Goal: Find specific page/section: Find specific page/section

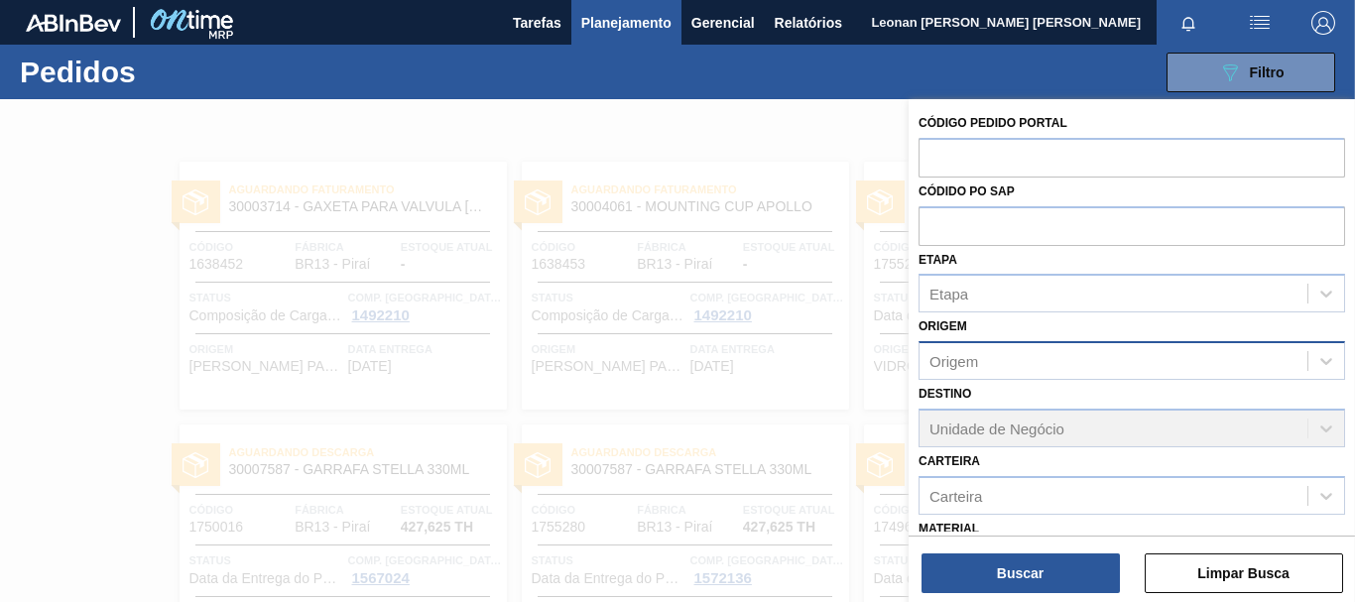
scroll to position [230, 0]
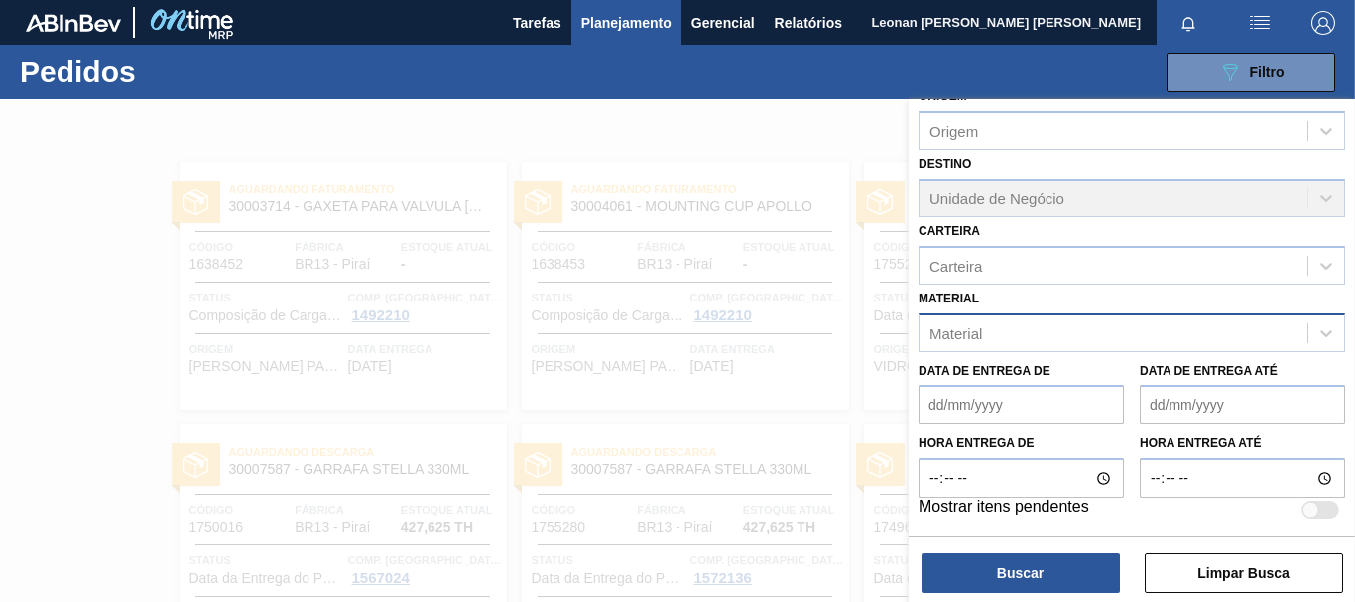
click at [1058, 329] on div "Material" at bounding box center [1114, 332] width 388 height 29
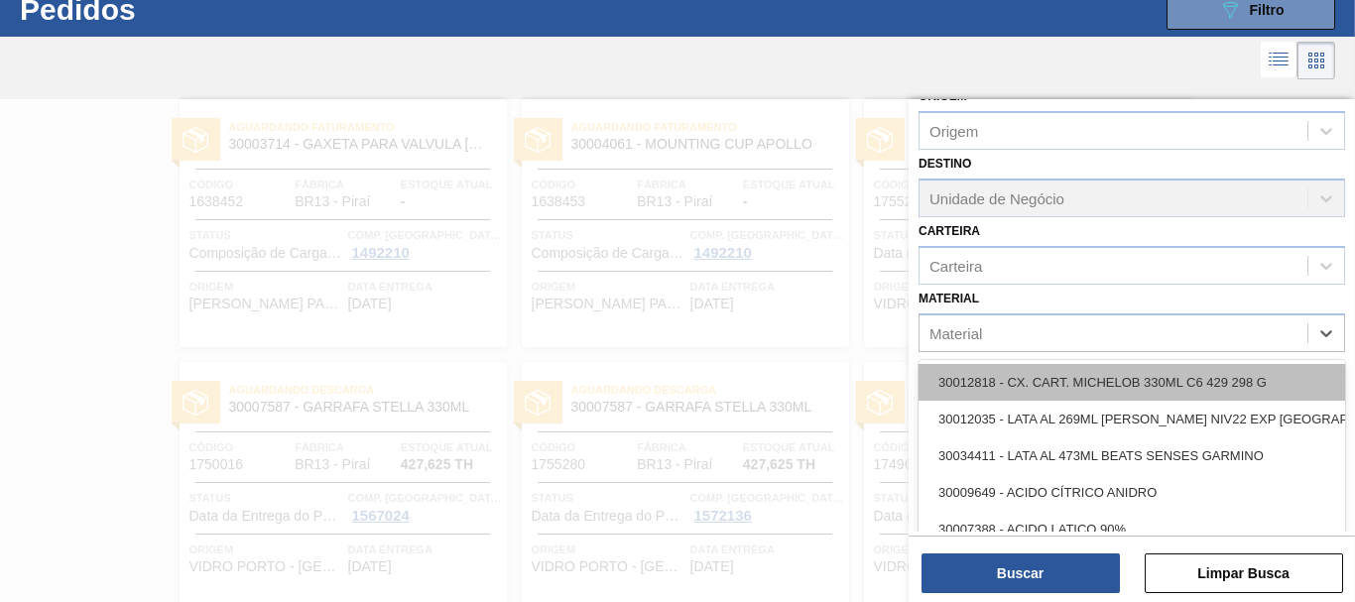
scroll to position [63, 0]
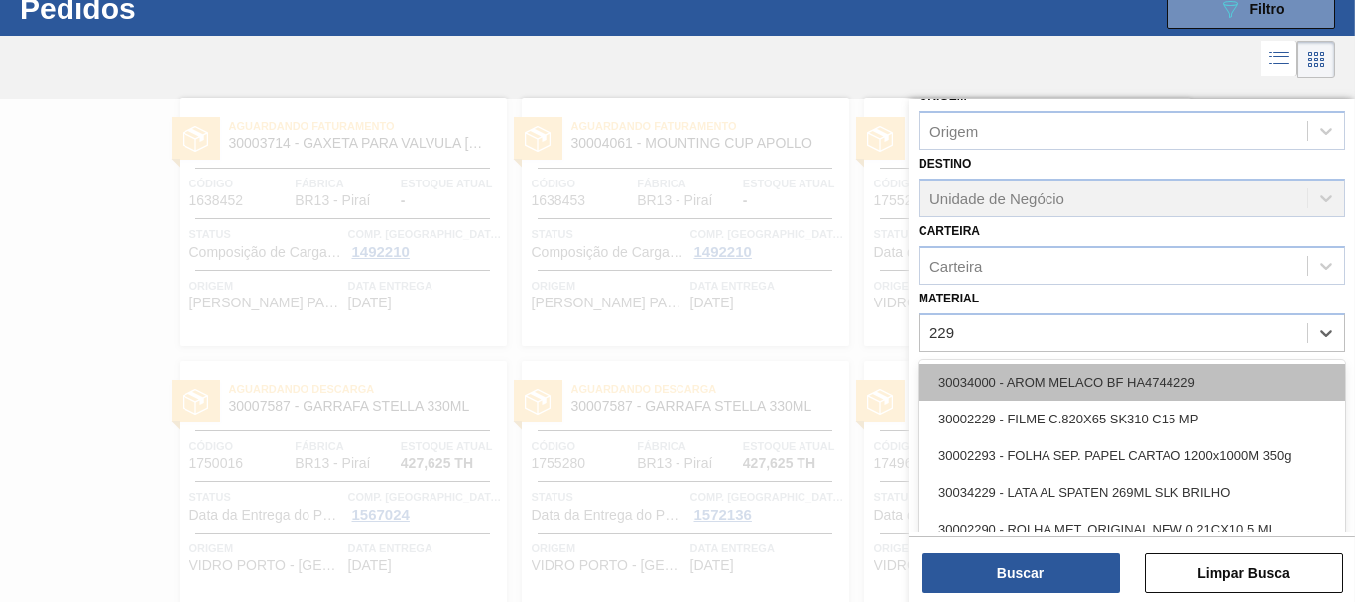
type input "2293"
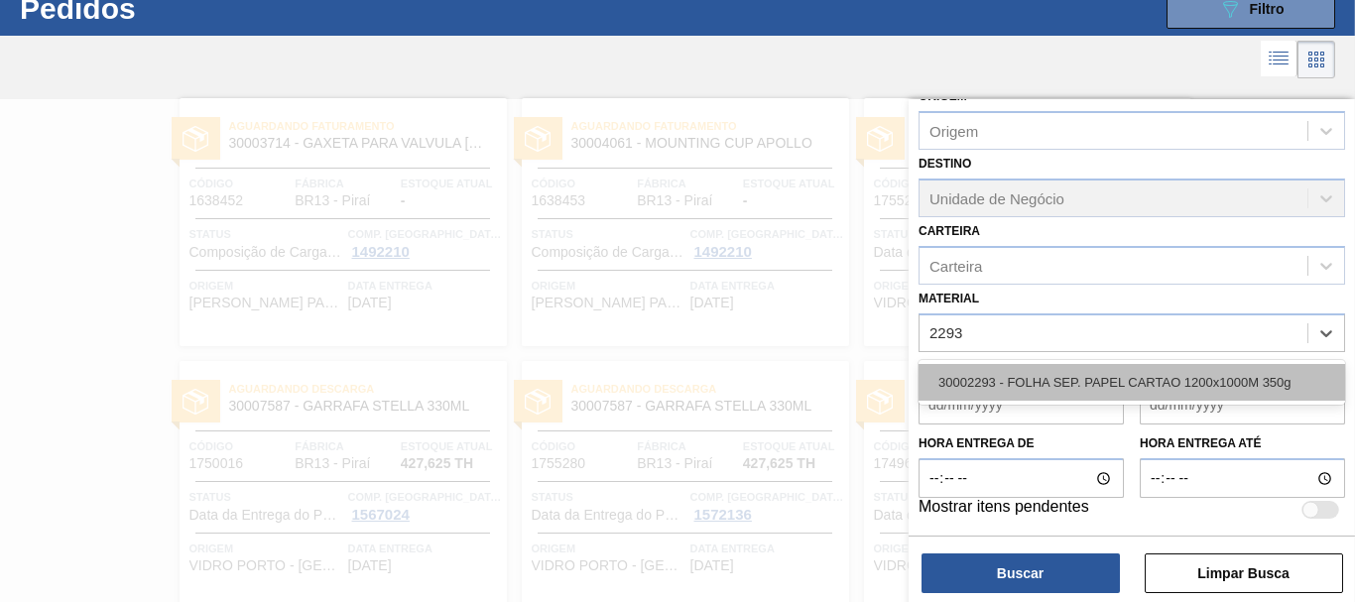
click at [1127, 378] on div "30002293 - FOLHA SEP. PAPEL CARTAO 1200x1000M 350g" at bounding box center [1132, 382] width 427 height 37
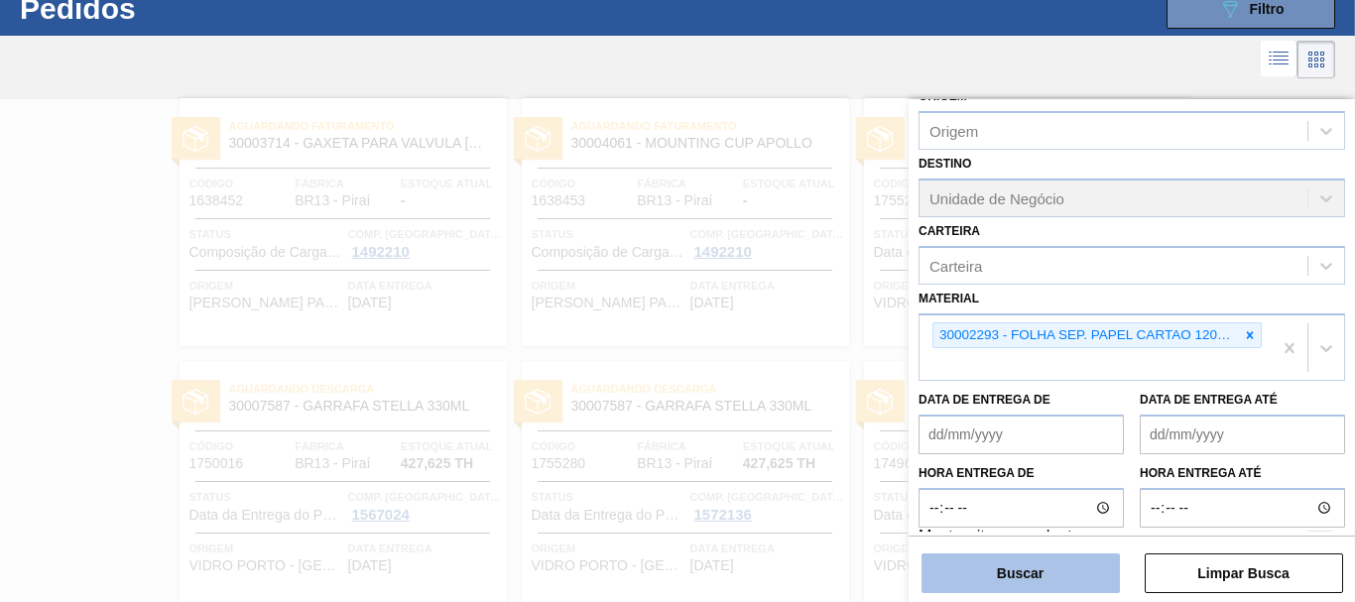
click at [1056, 577] on button "Buscar" at bounding box center [1021, 574] width 198 height 40
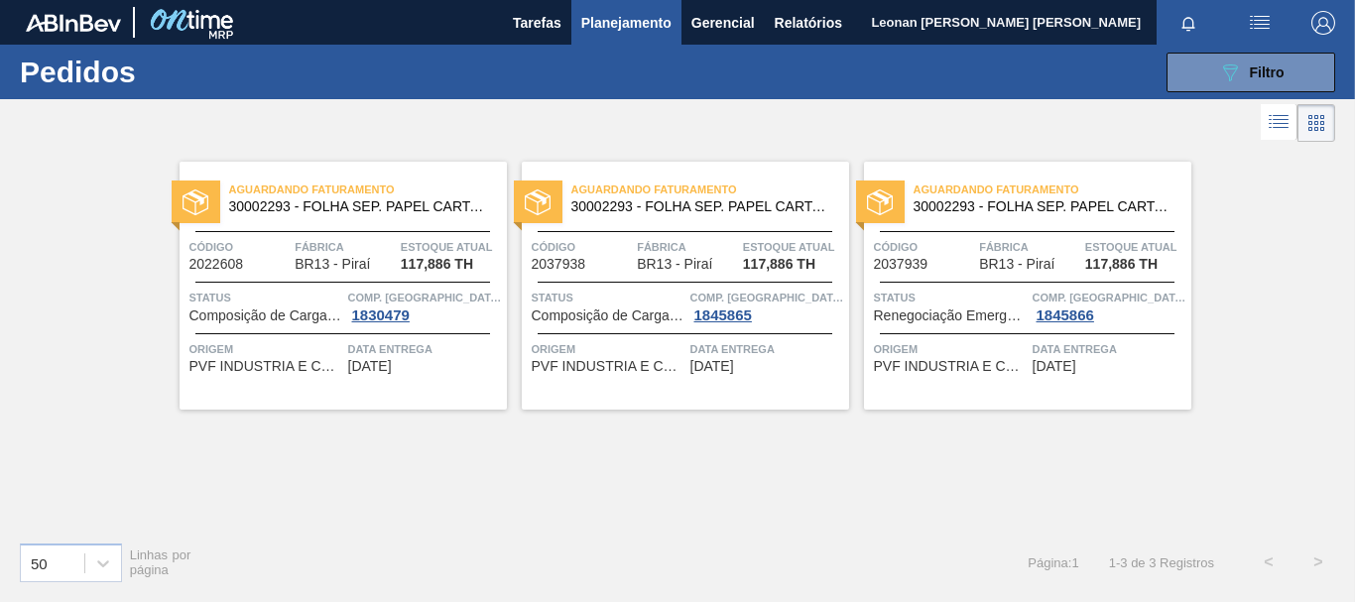
scroll to position [0, 0]
click at [1301, 67] on button "089F7B8B-B2A5-4AFE-B5C0-19BA573D28AC Filtro" at bounding box center [1251, 73] width 169 height 40
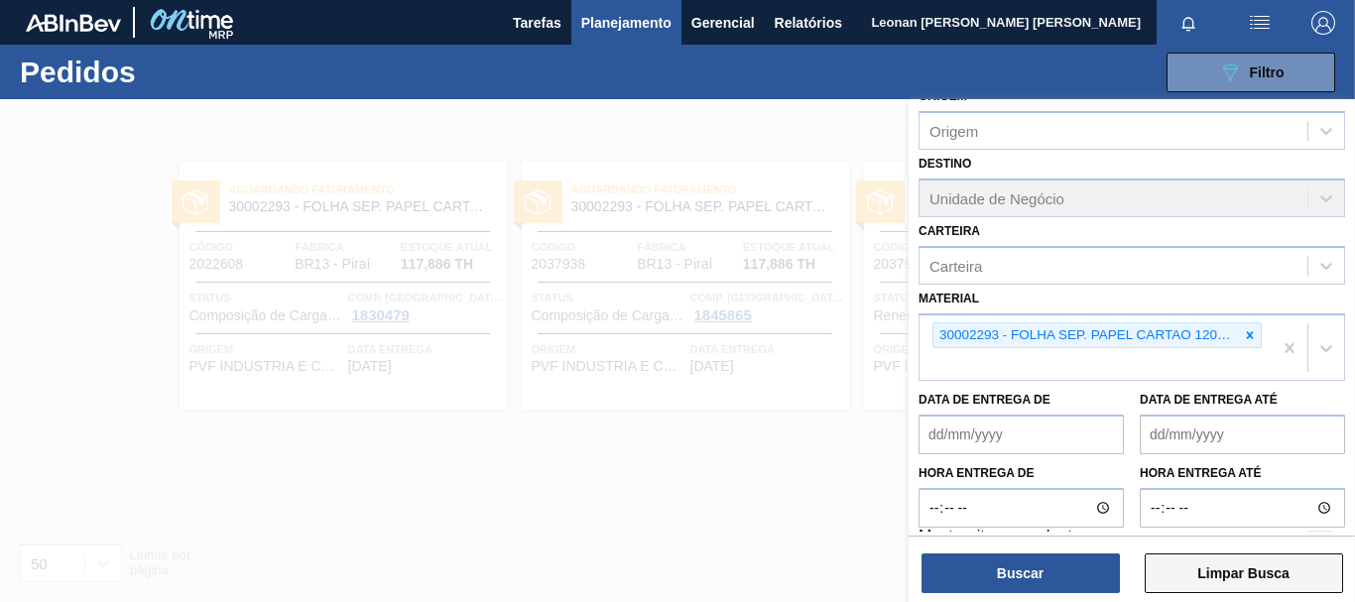
click at [1292, 576] on button "Limpar Busca" at bounding box center [1244, 574] width 198 height 40
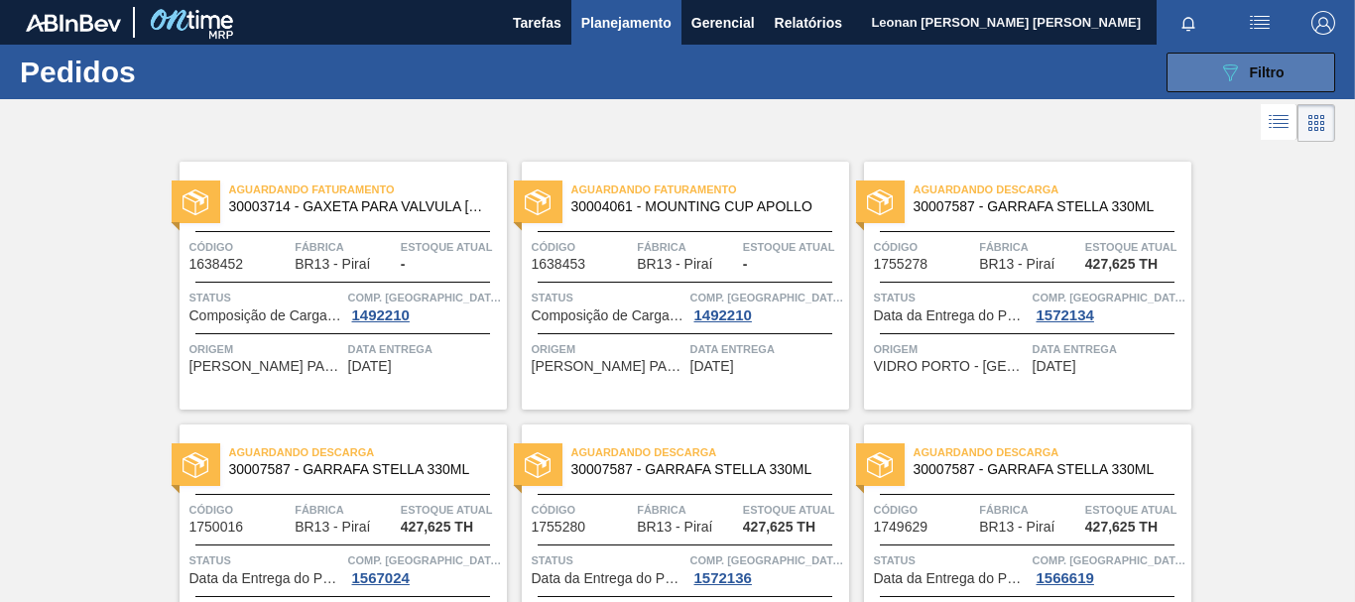
click at [1254, 83] on div "089F7B8B-B2A5-4AFE-B5C0-19BA573D28AC Filtro" at bounding box center [1251, 73] width 66 height 24
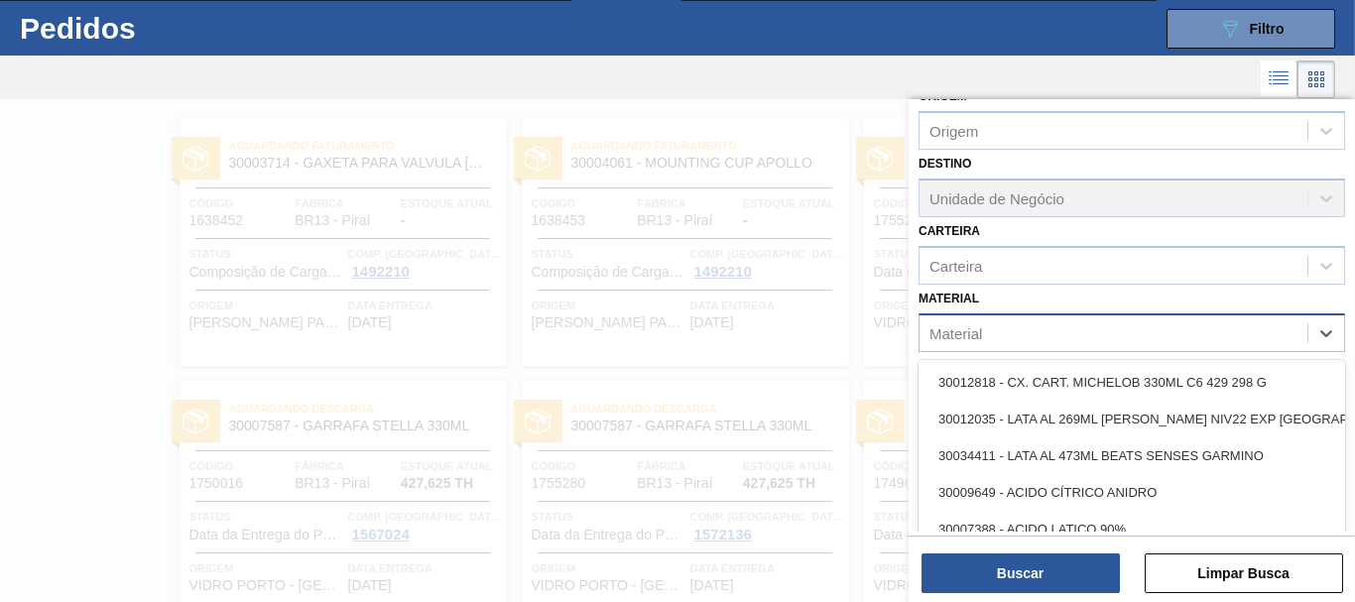
click at [1227, 342] on div "Material" at bounding box center [1114, 332] width 388 height 29
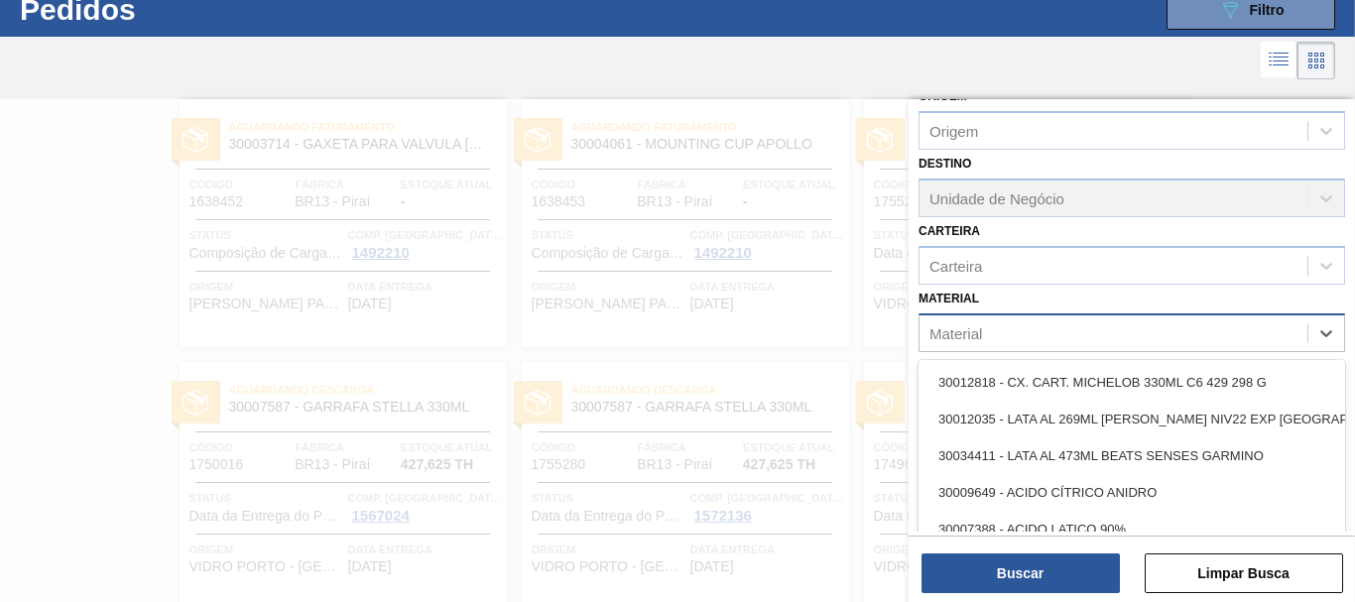
scroll to position [63, 0]
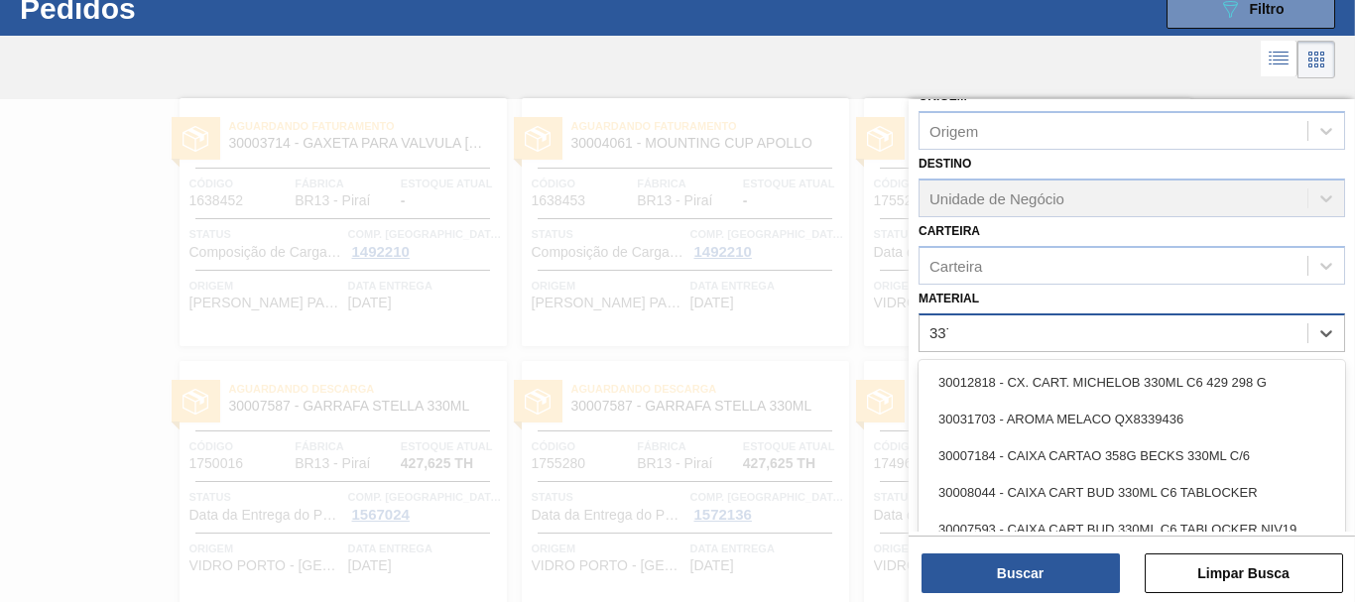
type input "3371"
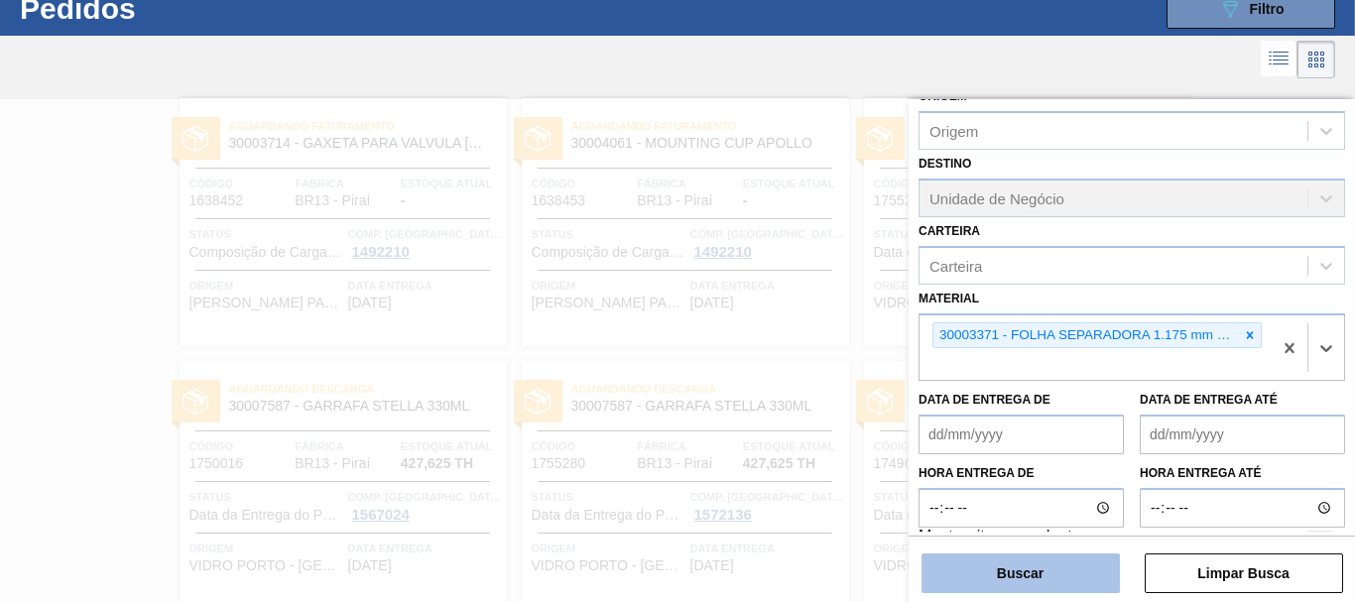
click at [1048, 570] on button "Buscar" at bounding box center [1021, 574] width 198 height 40
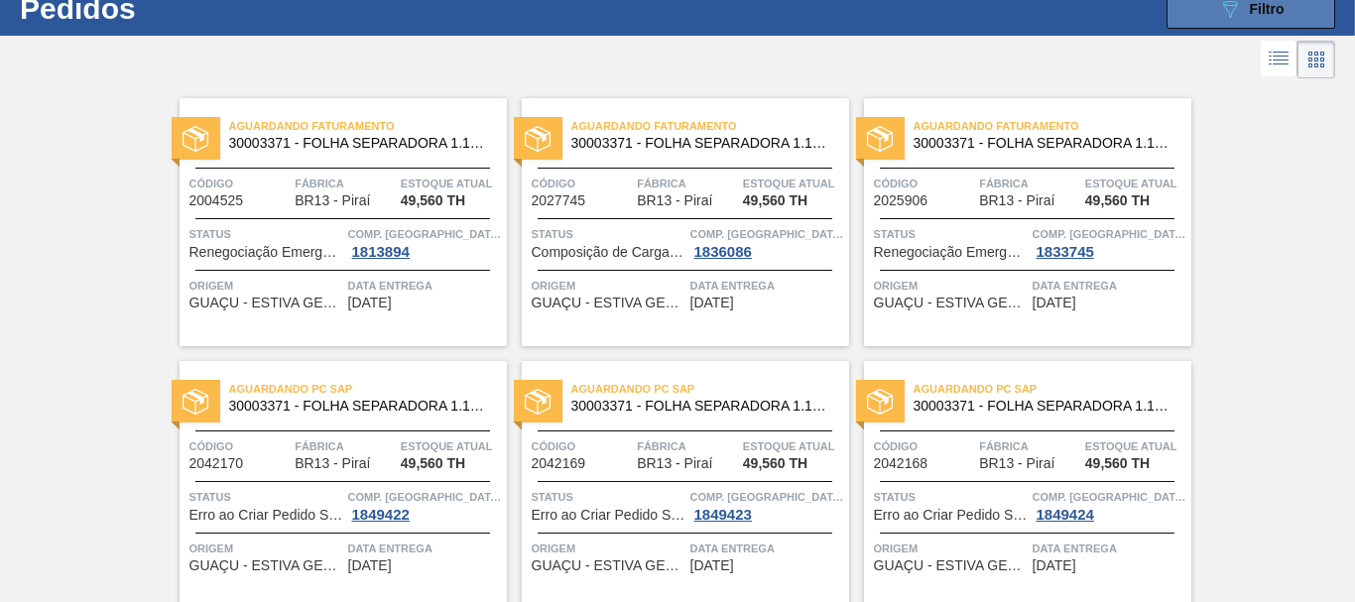
click at [1271, 13] on span "Filtro" at bounding box center [1267, 9] width 35 height 16
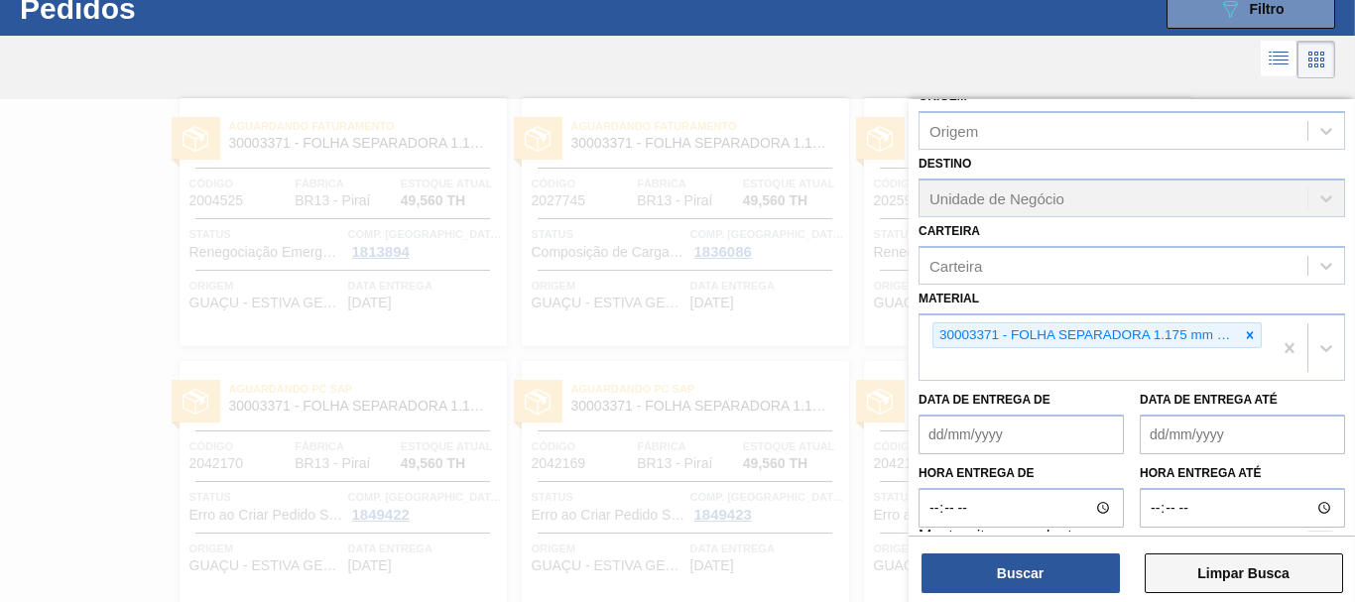
click at [1268, 586] on button "Limpar Busca" at bounding box center [1244, 574] width 198 height 40
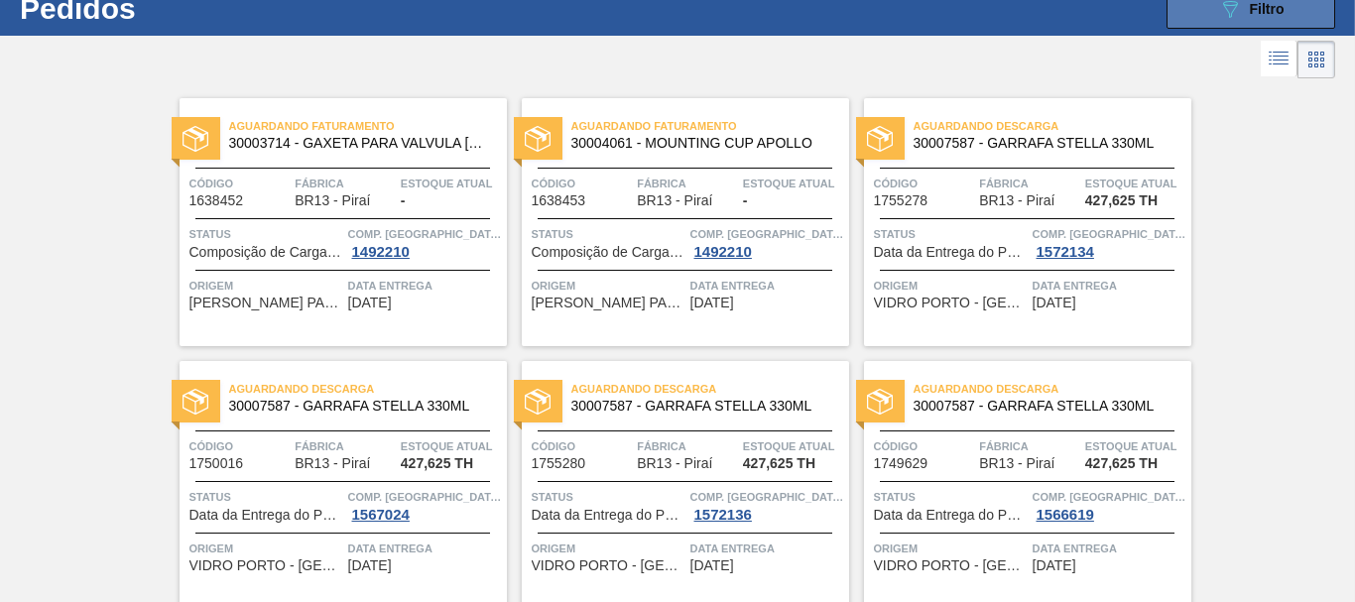
click at [1249, 19] on div "089F7B8B-B2A5-4AFE-B5C0-19BA573D28AC Filtro" at bounding box center [1251, 9] width 66 height 24
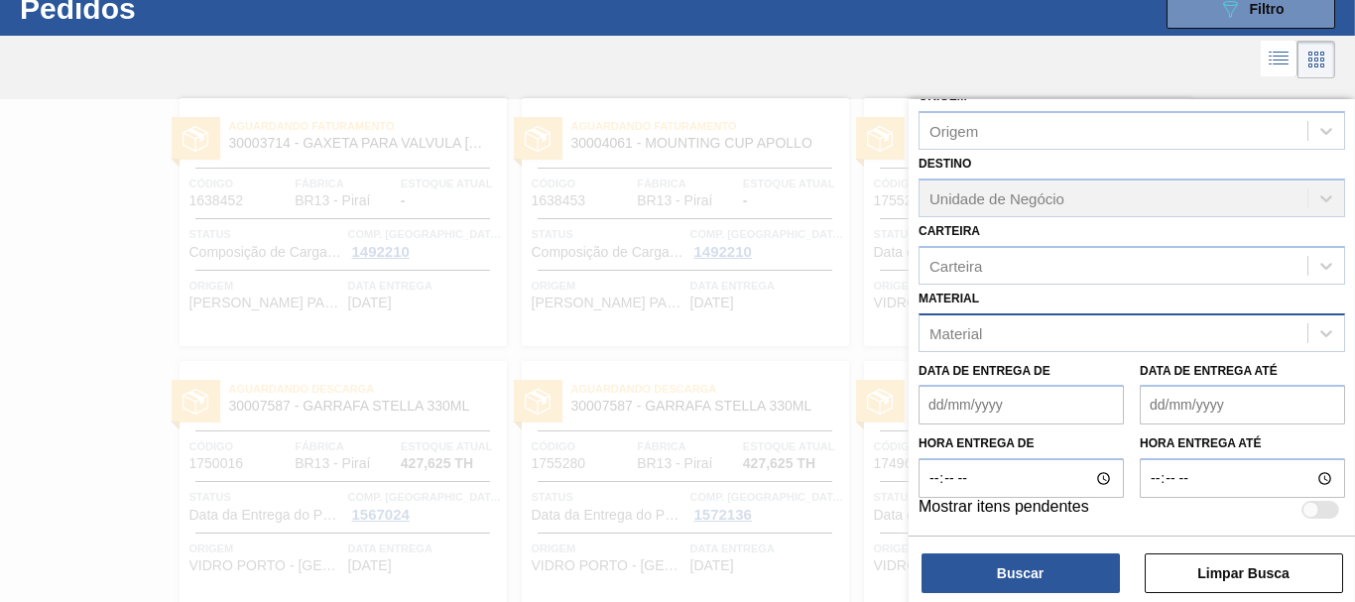
click at [1121, 342] on div "Material" at bounding box center [1114, 332] width 388 height 29
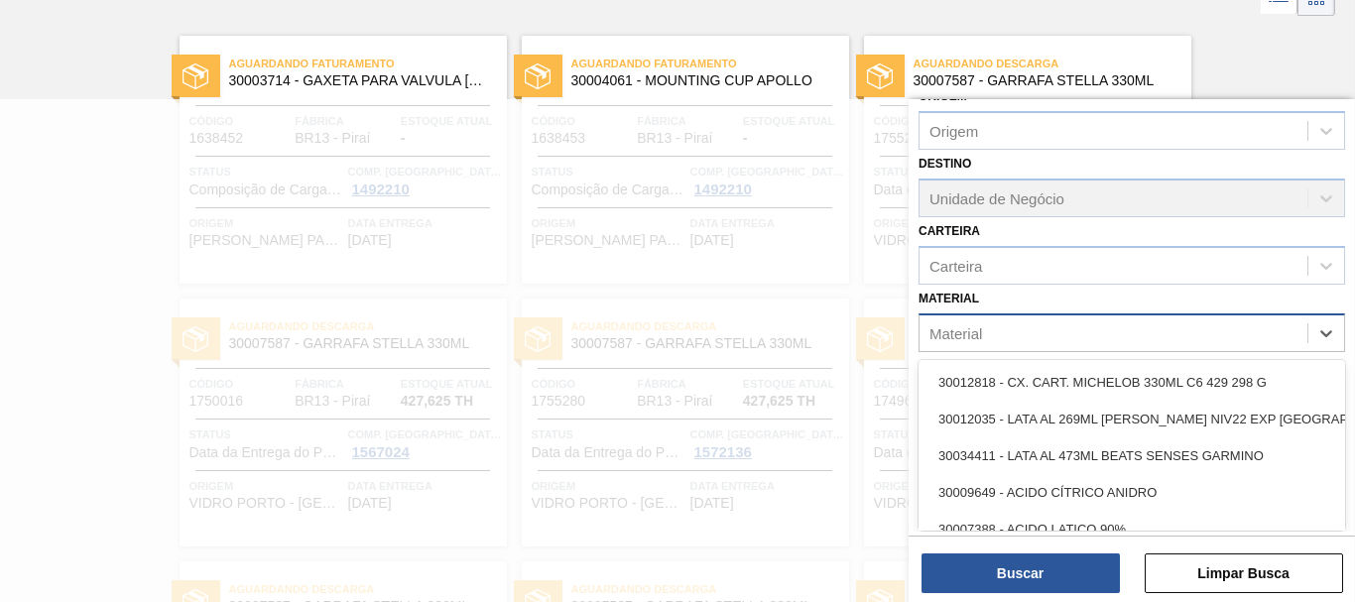
scroll to position [127, 0]
type input "1645"
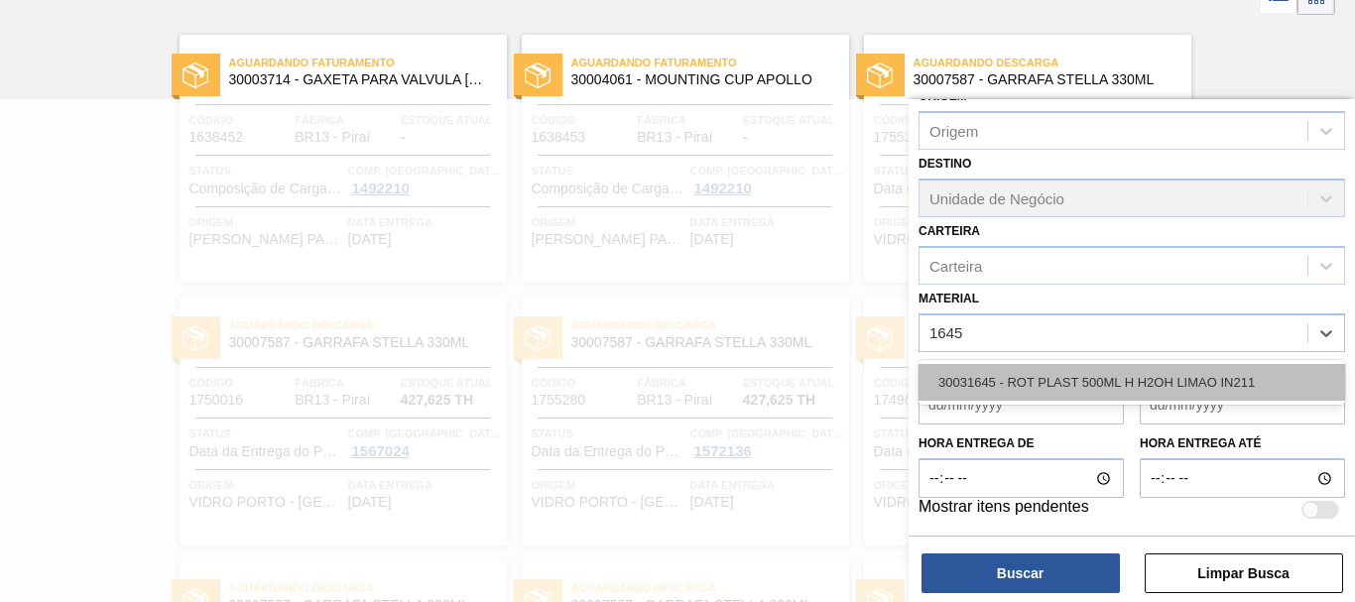
click at [1142, 385] on div "30031645 - ROT PLAST 500ML H H2OH LIMAO IN211" at bounding box center [1132, 382] width 427 height 37
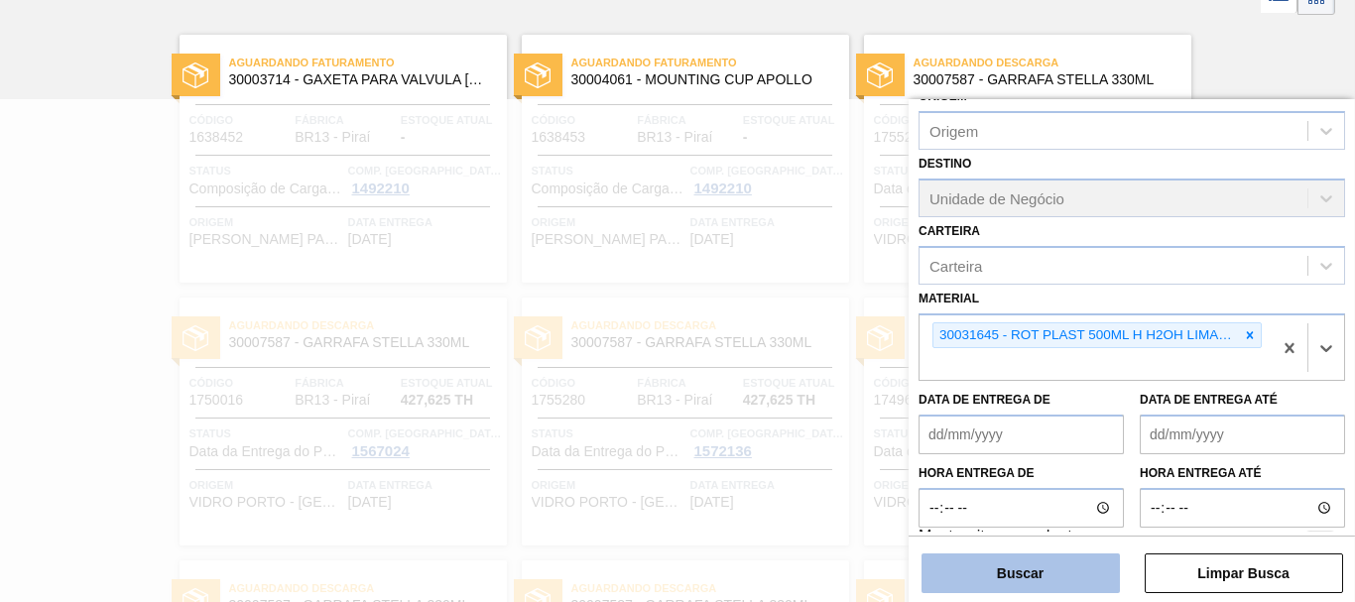
click at [1064, 566] on button "Buscar" at bounding box center [1021, 574] width 198 height 40
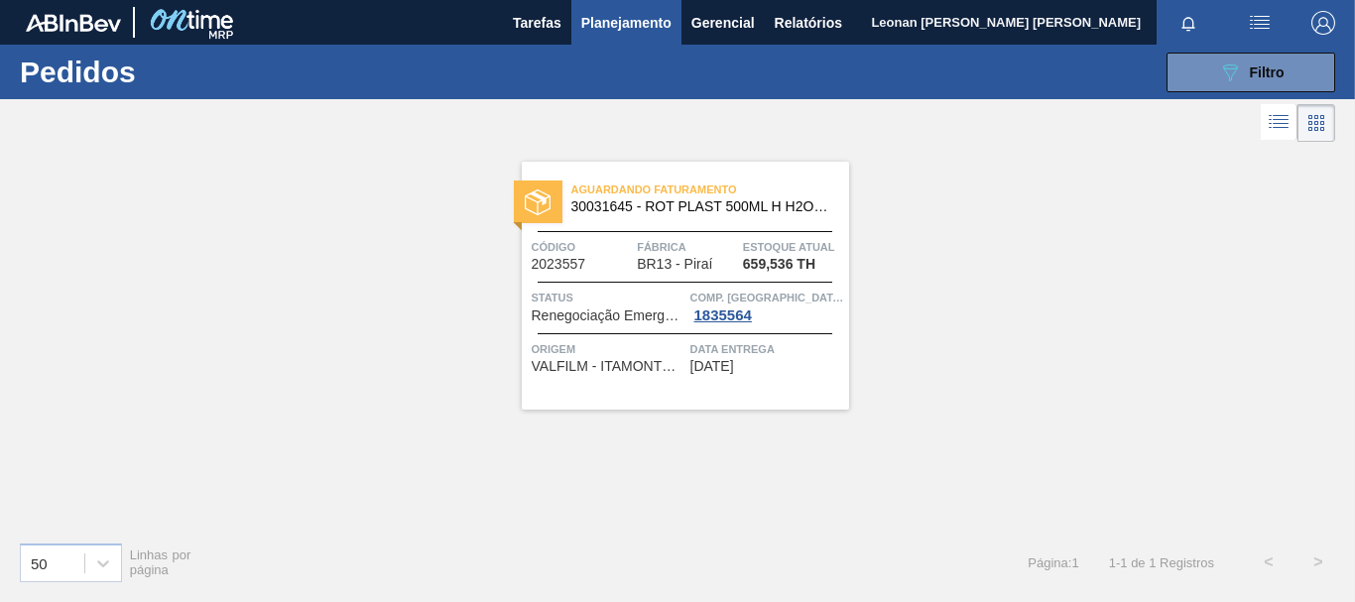
scroll to position [0, 0]
click at [1261, 74] on span "Filtro" at bounding box center [1267, 72] width 35 height 16
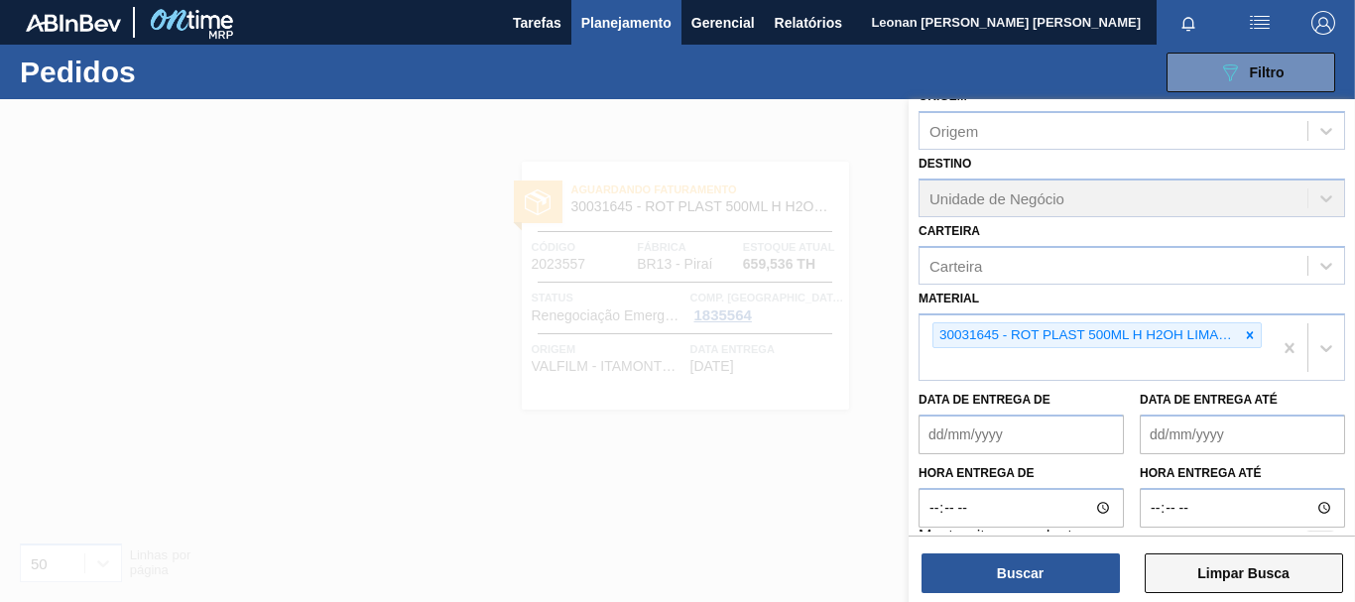
click at [1264, 579] on button "Limpar Busca" at bounding box center [1244, 574] width 198 height 40
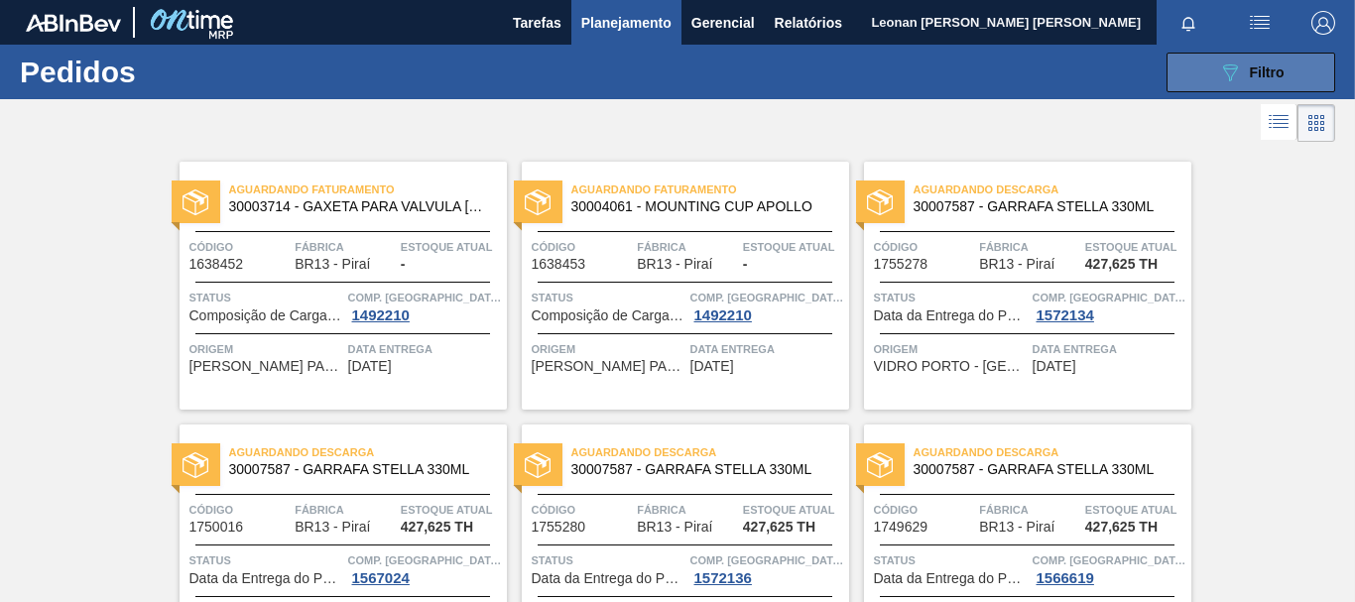
click at [1232, 82] on icon "089F7B8B-B2A5-4AFE-B5C0-19BA573D28AC" at bounding box center [1230, 73] width 24 height 24
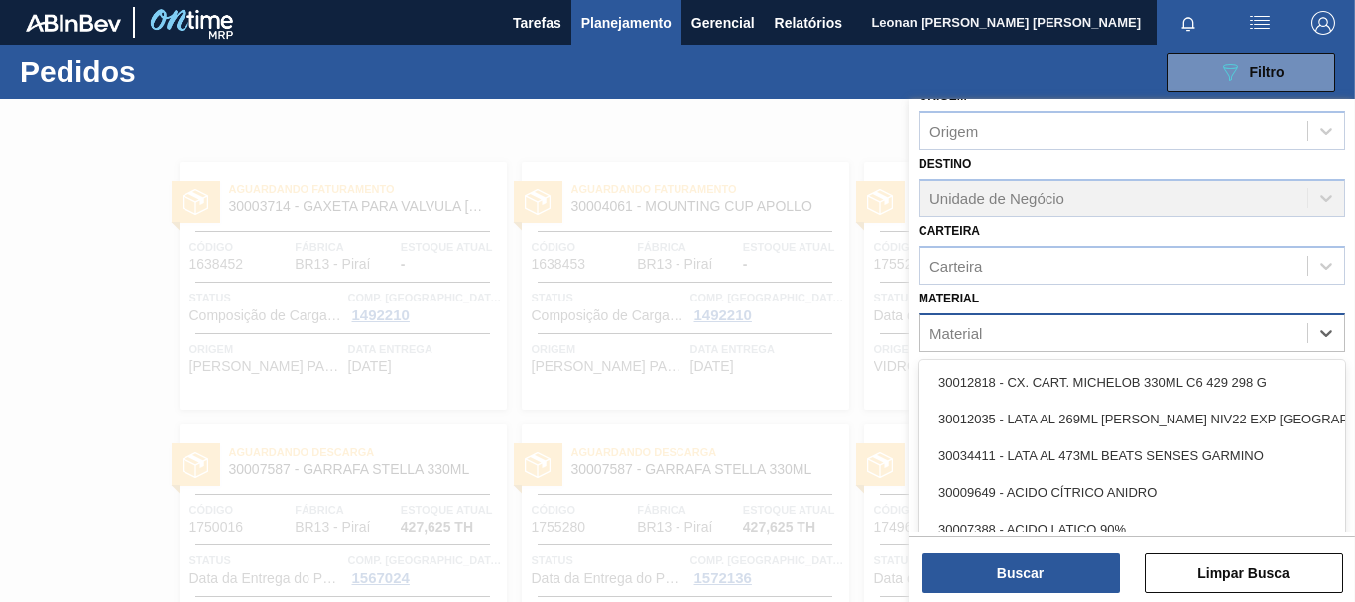
click at [1141, 321] on div "Material" at bounding box center [1114, 332] width 388 height 29
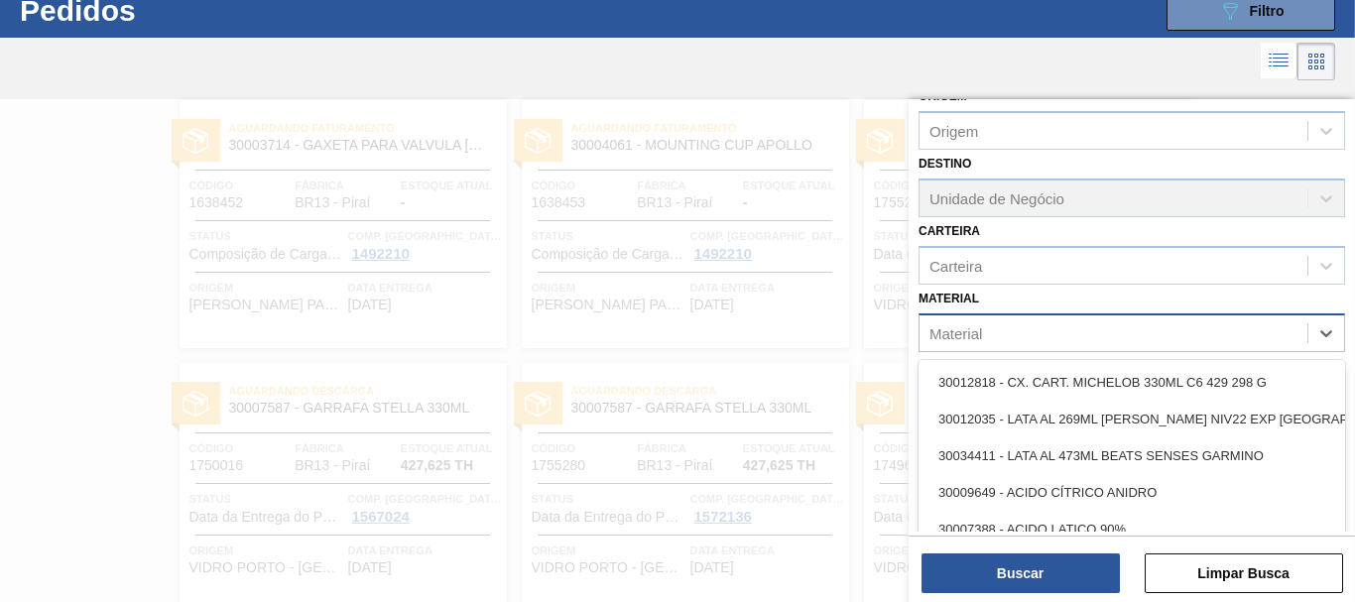
scroll to position [63, 0]
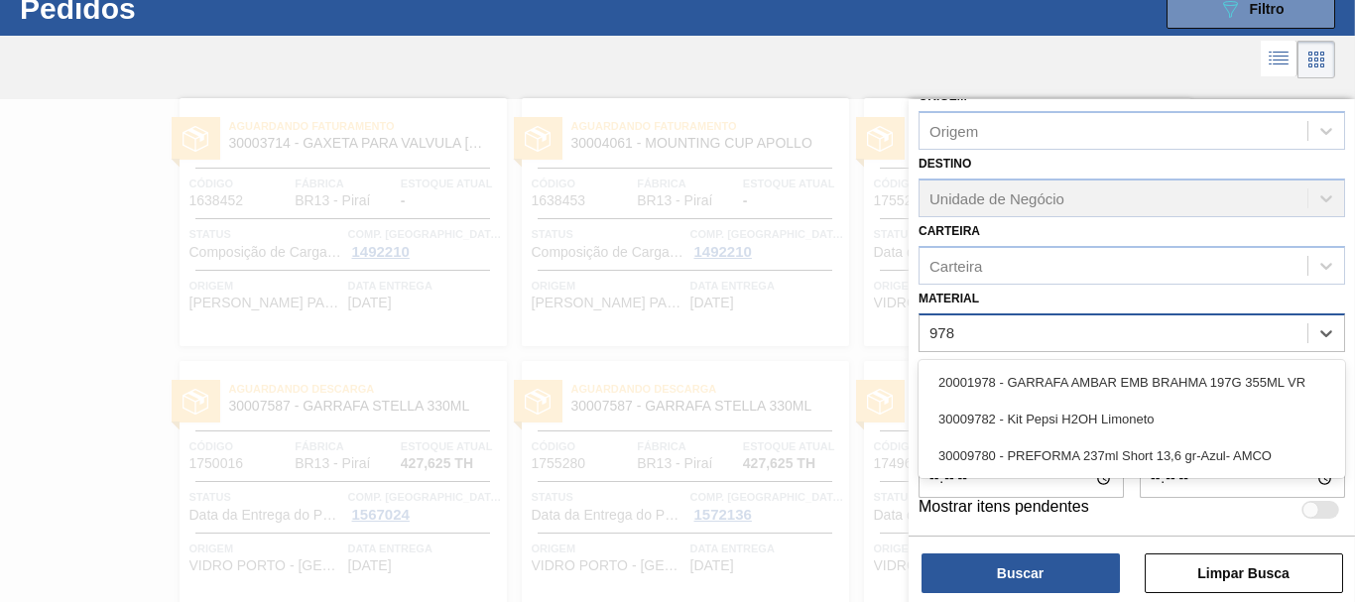
type input "9782"
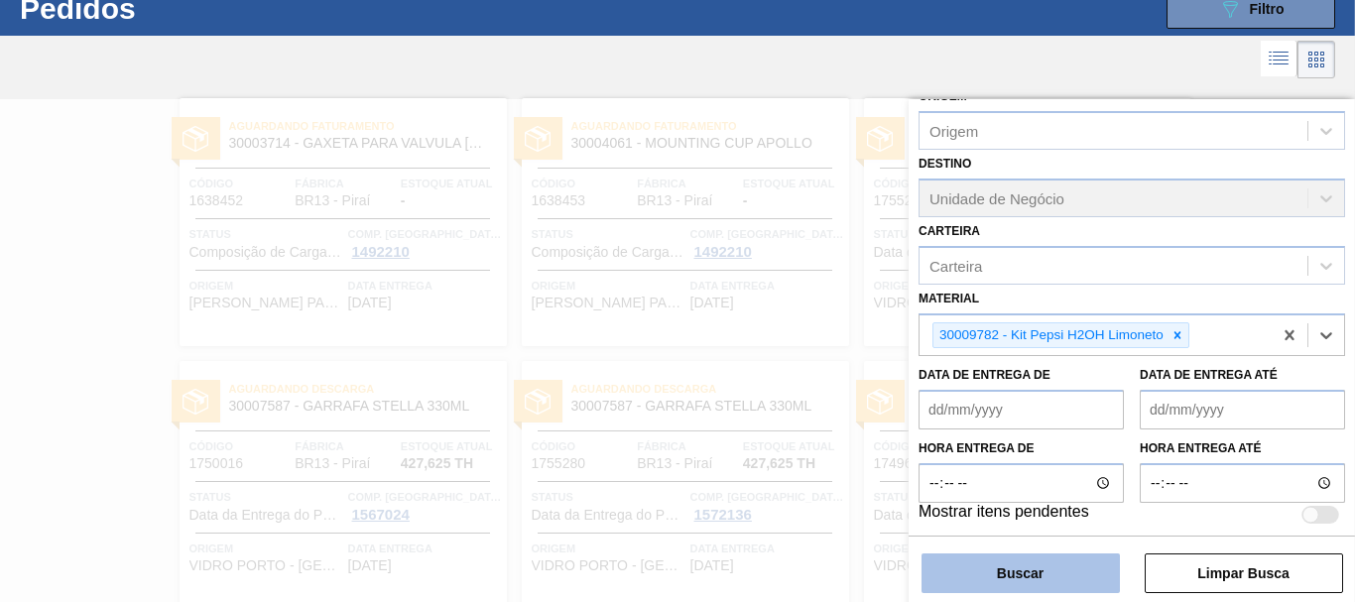
click at [1064, 579] on button "Buscar" at bounding box center [1021, 574] width 198 height 40
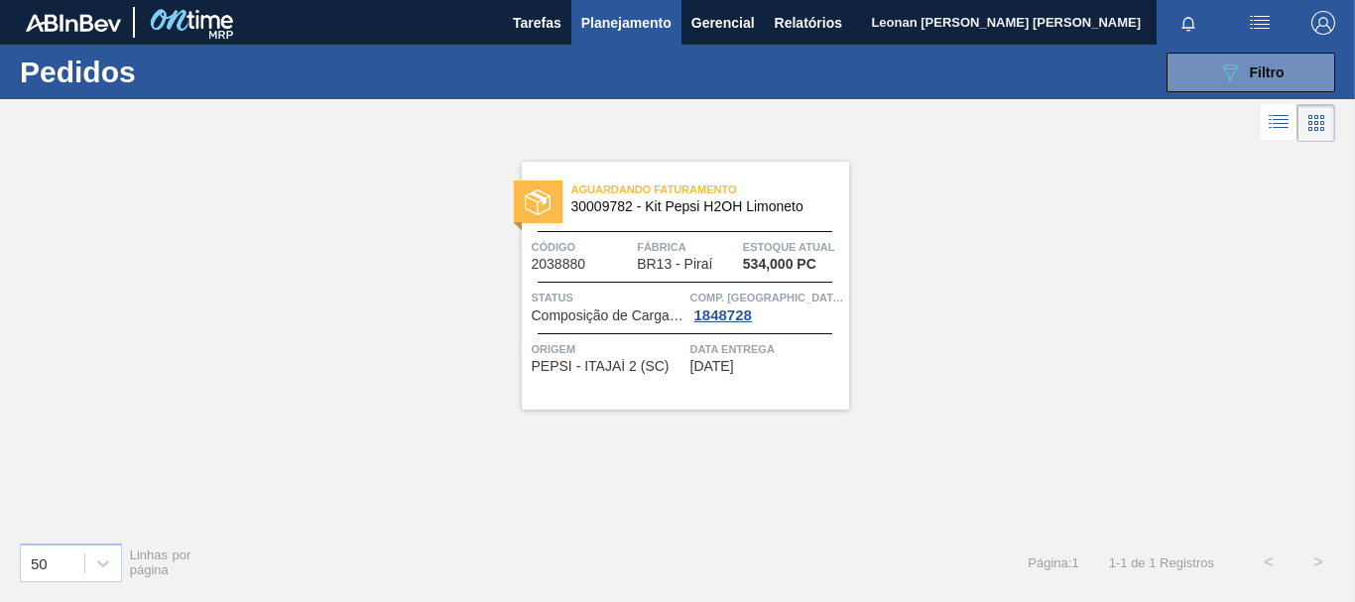
scroll to position [0, 0]
click at [1301, 73] on button "089F7B8B-B2A5-4AFE-B5C0-19BA573D28AC Filtro" at bounding box center [1251, 73] width 169 height 40
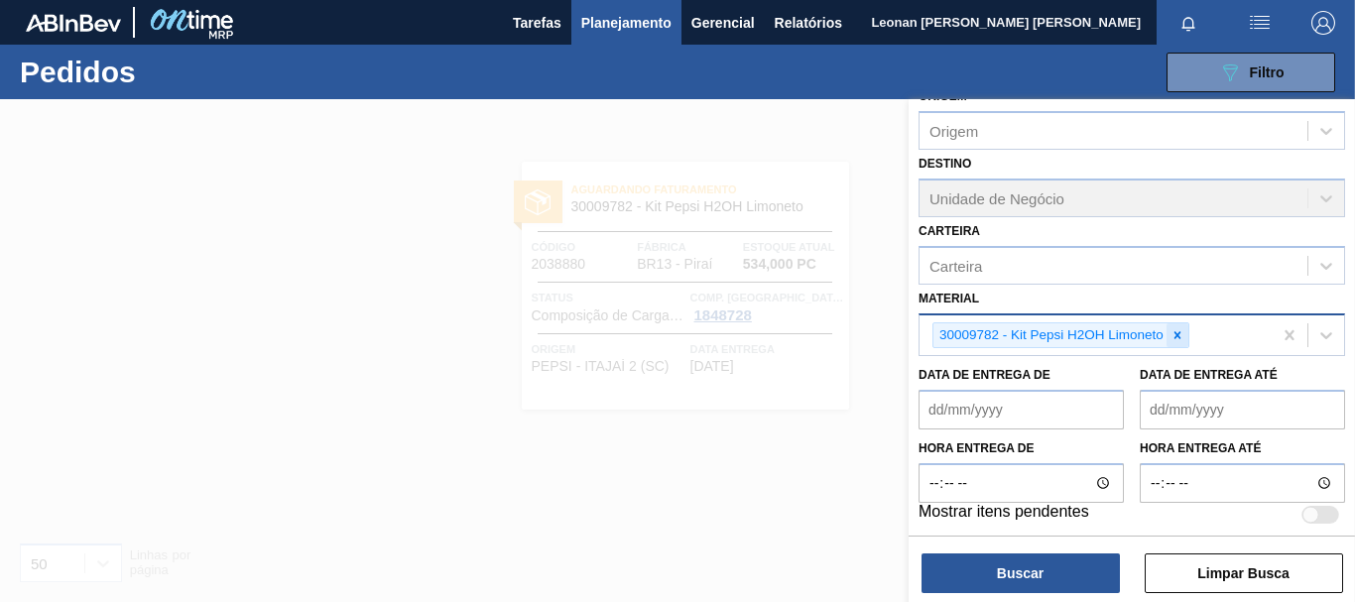
click at [1177, 338] on icon at bounding box center [1178, 335] width 14 height 14
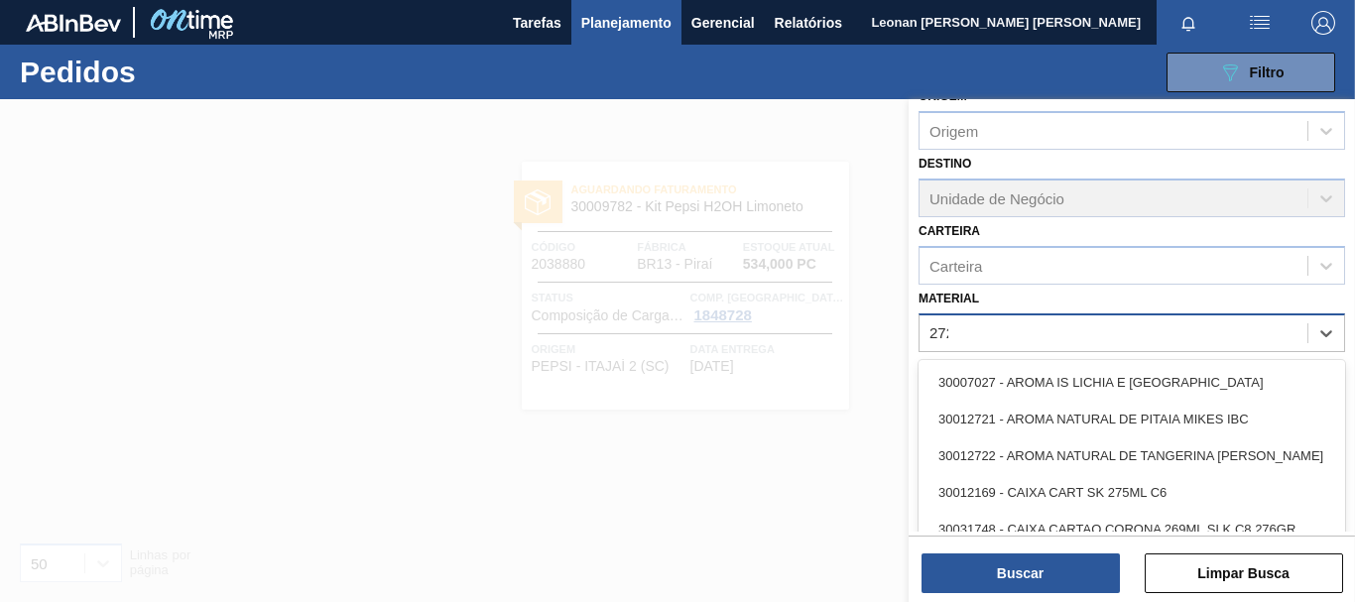
type input "2729"
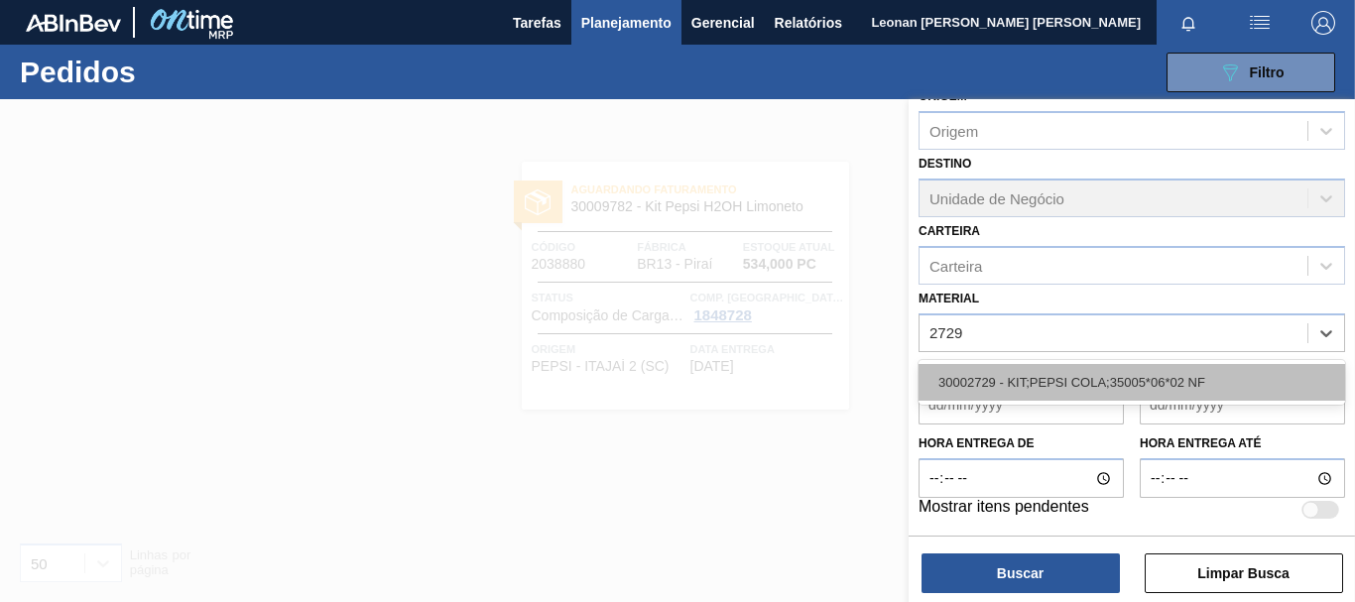
click at [1169, 373] on div "30002729 - KIT;PEPSI COLA;35005*06*02 NF" at bounding box center [1132, 382] width 427 height 37
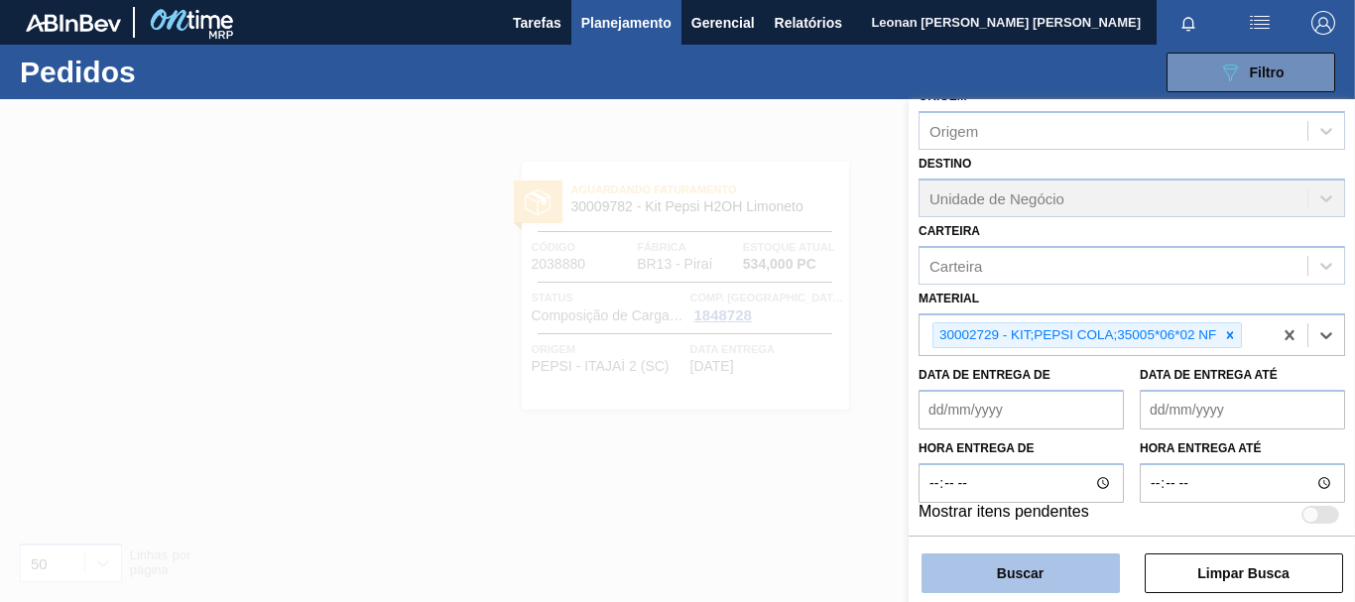
click at [1043, 582] on button "Buscar" at bounding box center [1021, 574] width 198 height 40
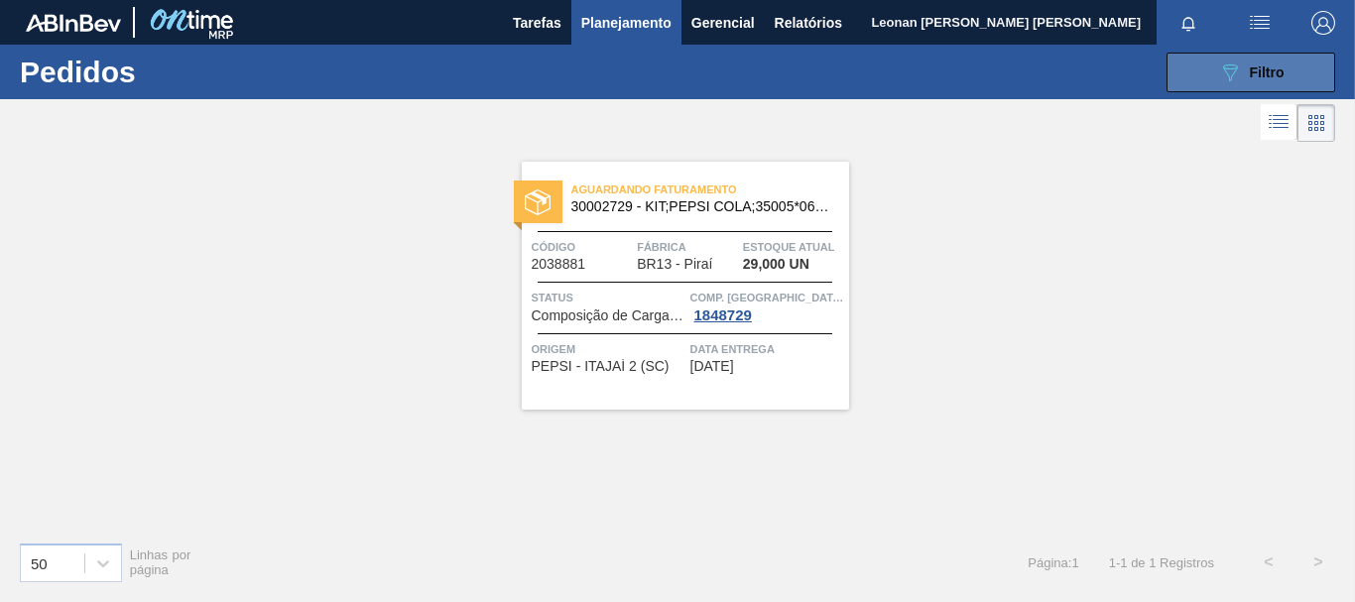
click at [1215, 78] on button "089F7B8B-B2A5-4AFE-B5C0-19BA573D28AC Filtro" at bounding box center [1251, 73] width 169 height 40
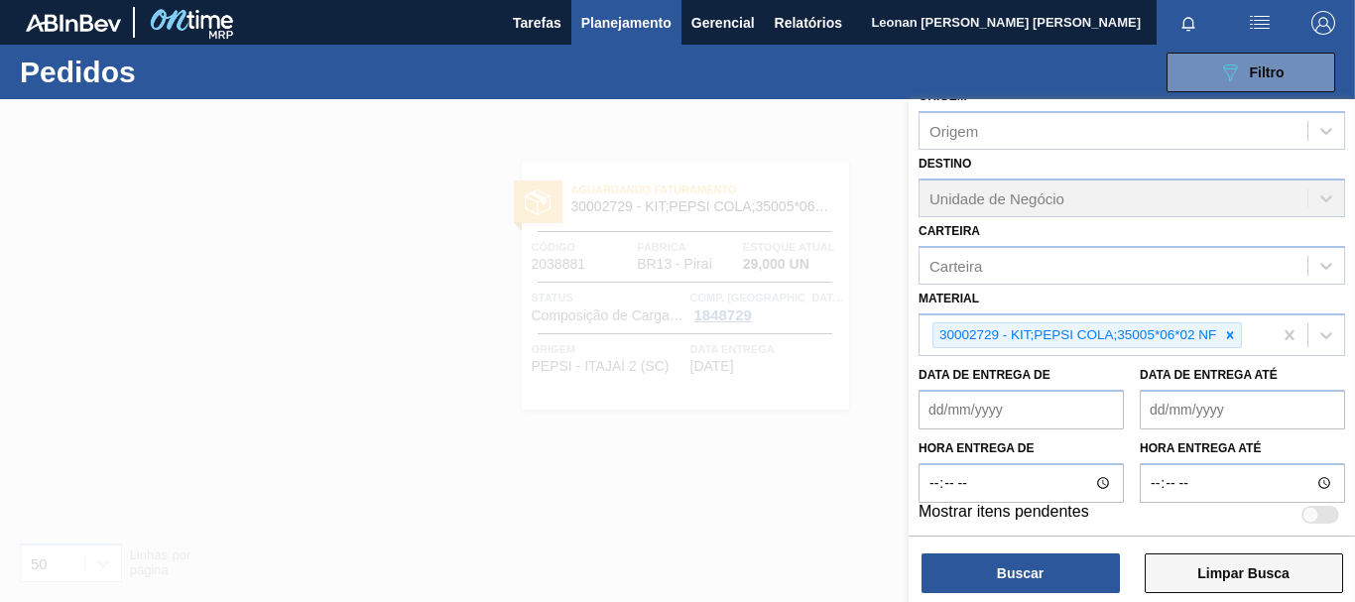
click at [1292, 585] on button "Limpar Busca" at bounding box center [1244, 574] width 198 height 40
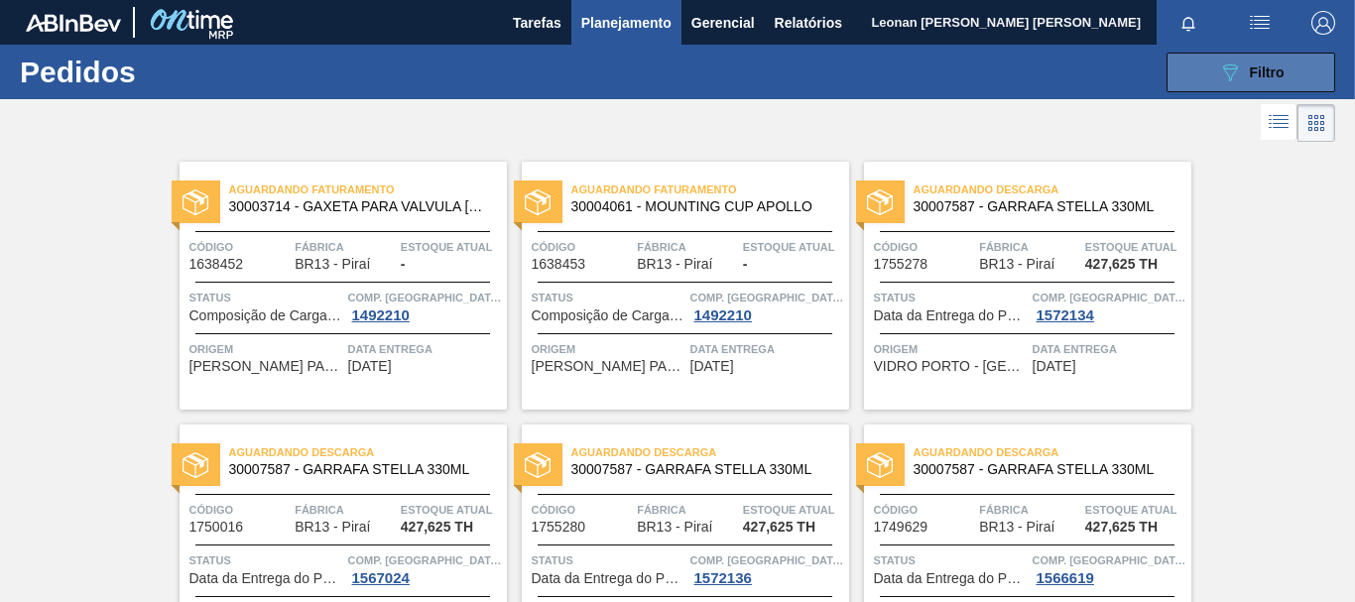
click at [1295, 74] on button "089F7B8B-B2A5-4AFE-B5C0-19BA573D28AC Filtro" at bounding box center [1251, 73] width 169 height 40
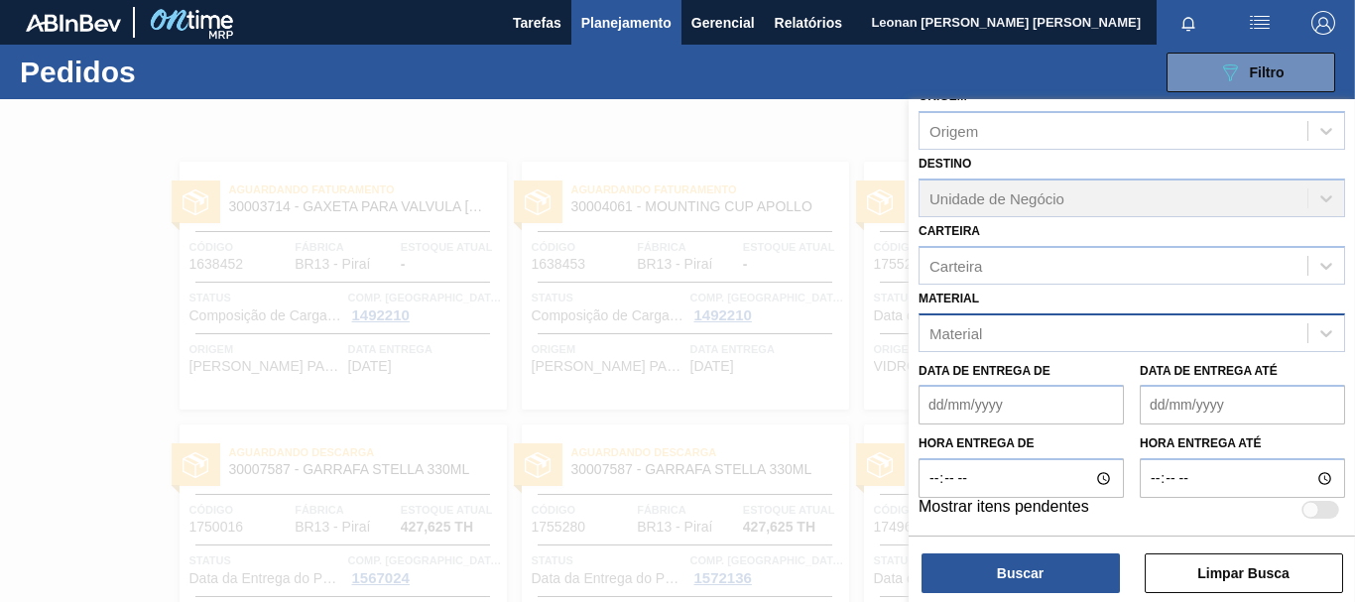
click at [1154, 324] on div "Material" at bounding box center [1114, 332] width 388 height 29
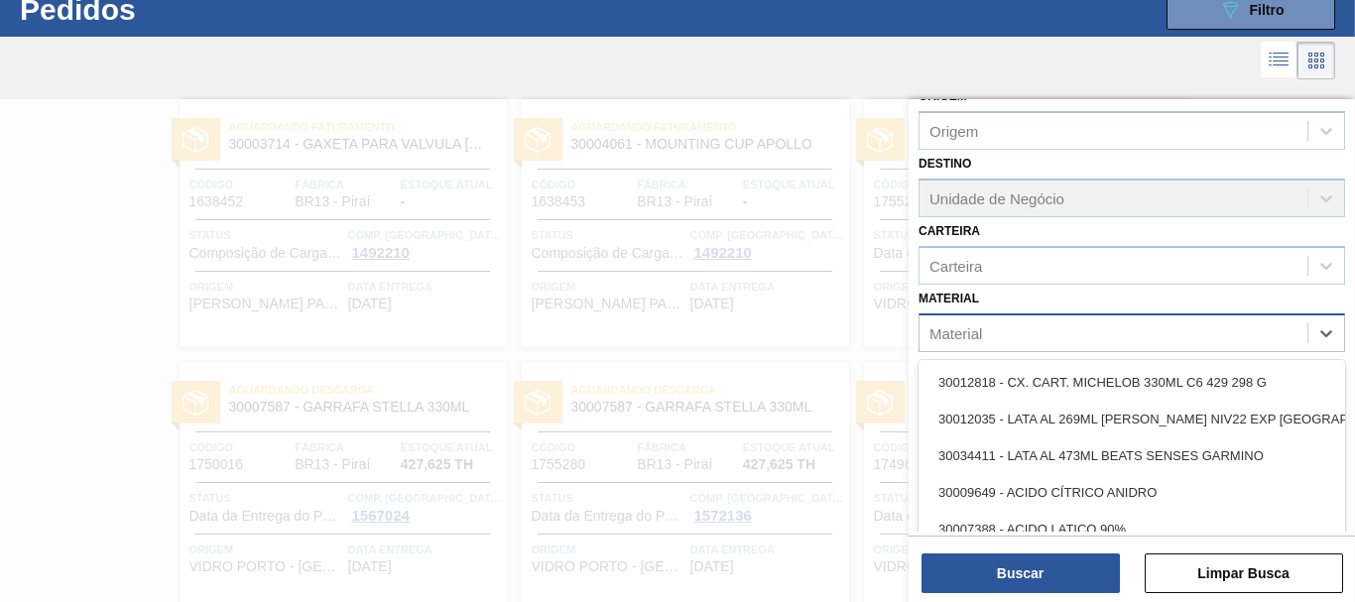
scroll to position [63, 0]
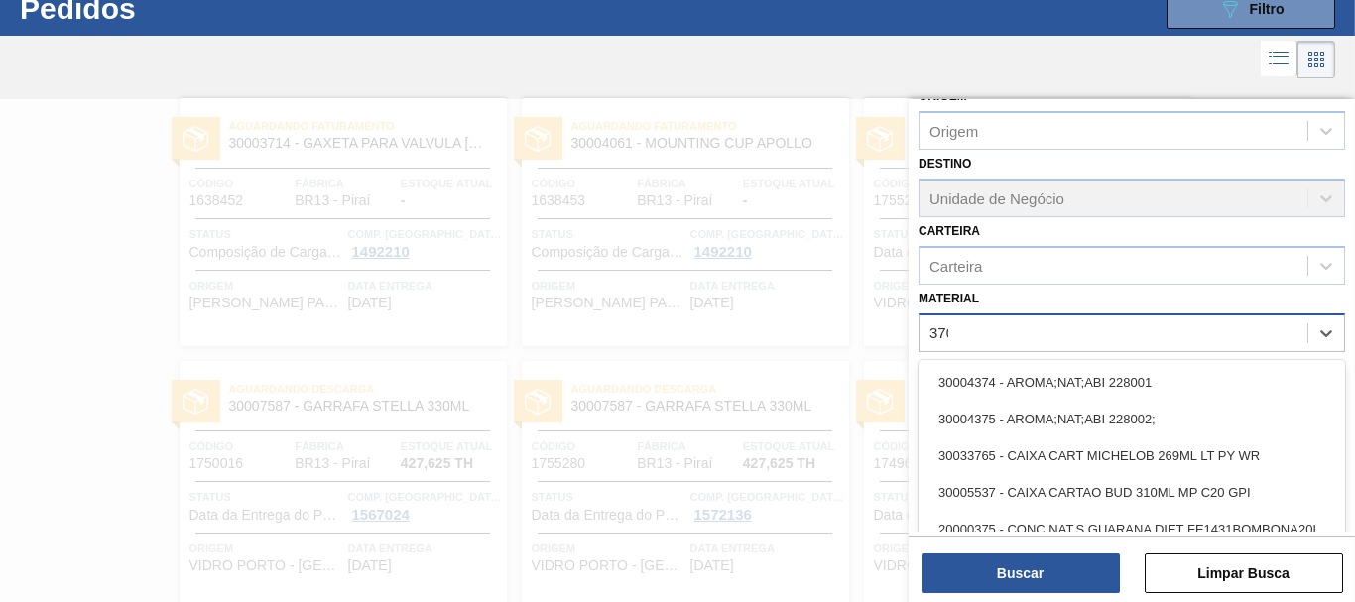
type input "3702"
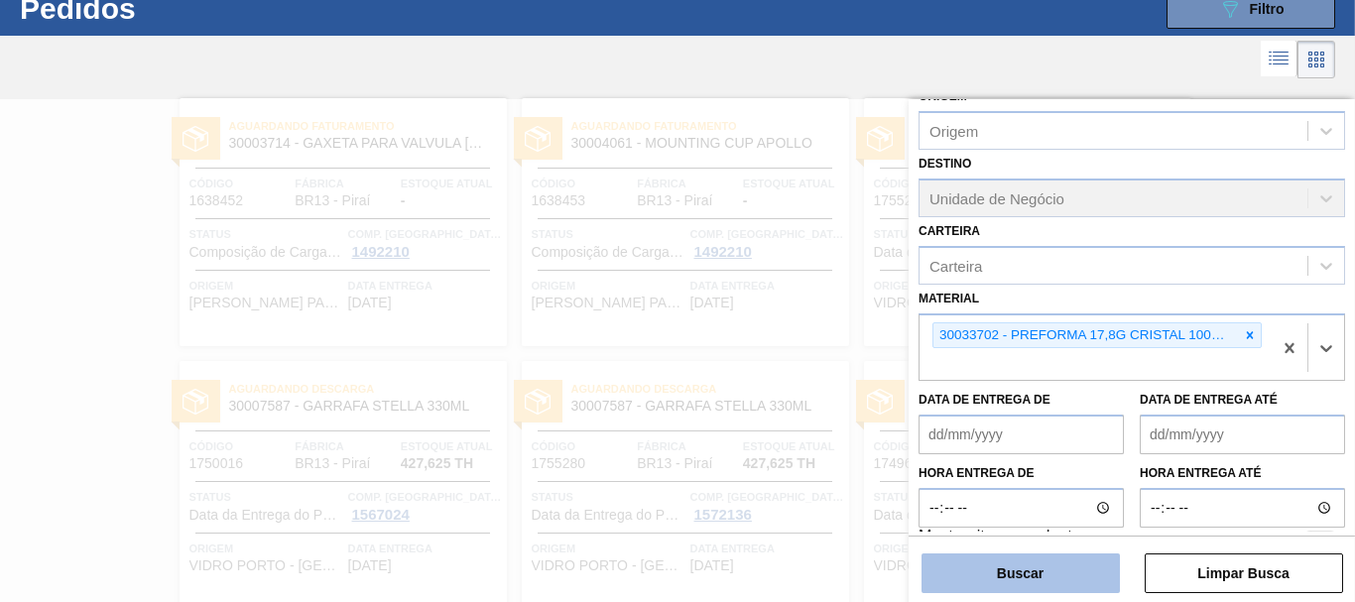
click at [1038, 571] on button "Buscar" at bounding box center [1021, 574] width 198 height 40
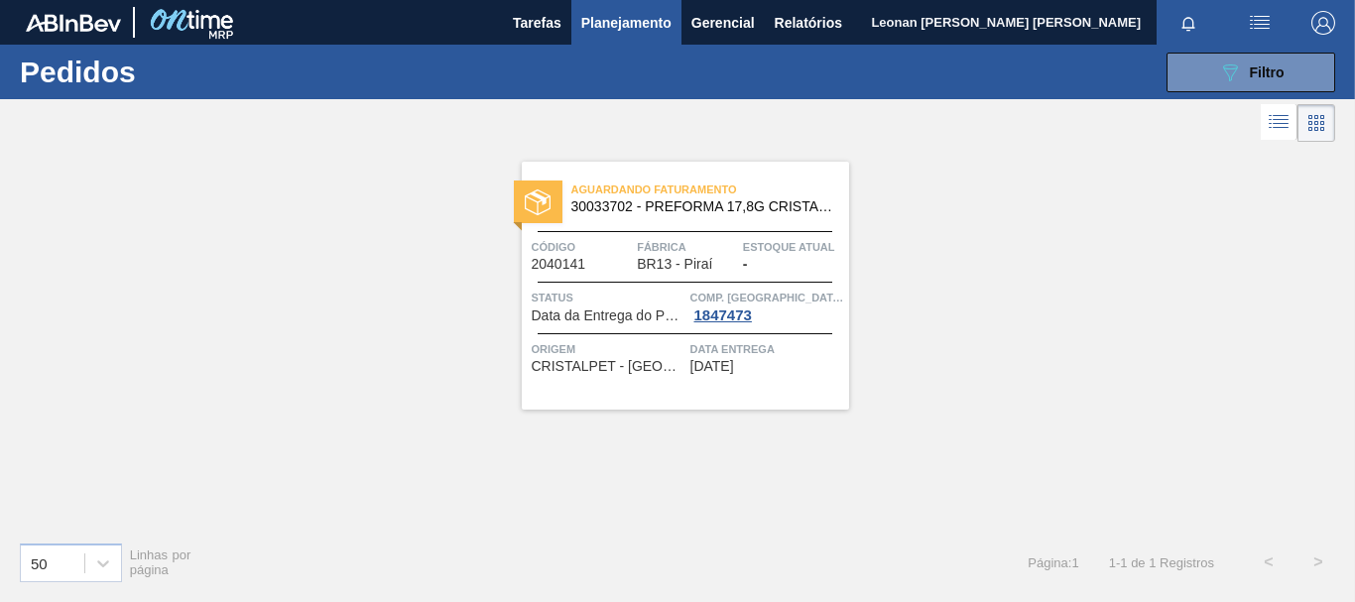
scroll to position [0, 0]
click at [1270, 72] on span "Filtro" at bounding box center [1267, 72] width 35 height 16
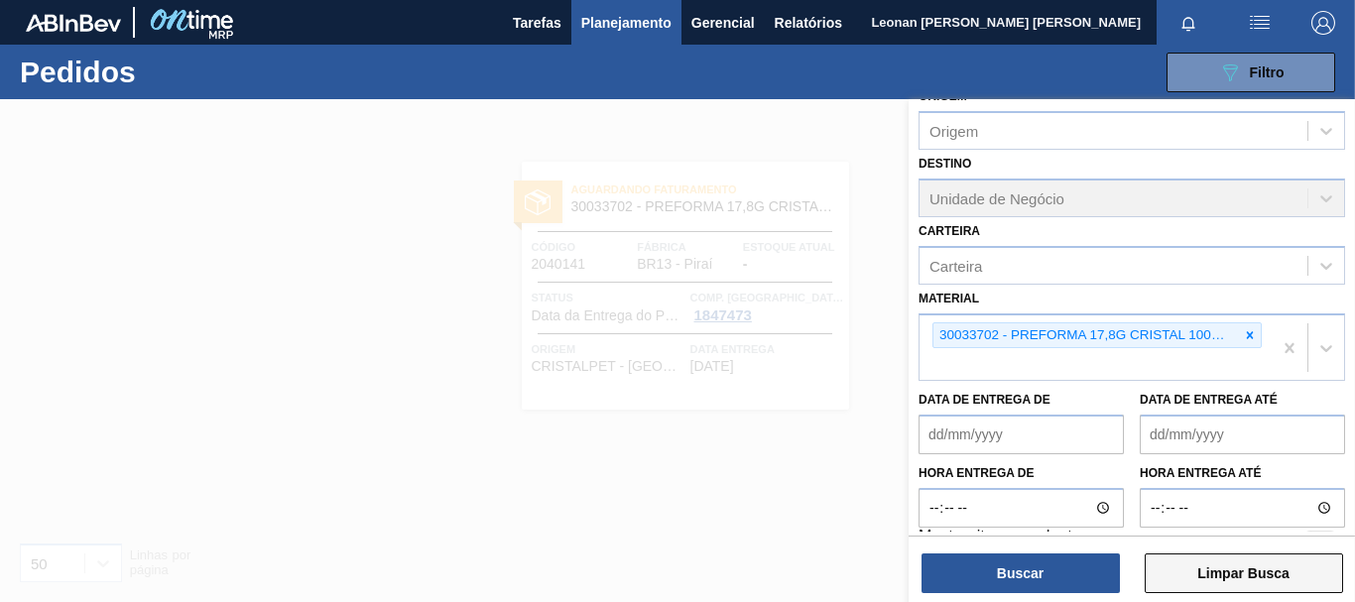
click at [1277, 567] on button "Limpar Busca" at bounding box center [1244, 574] width 198 height 40
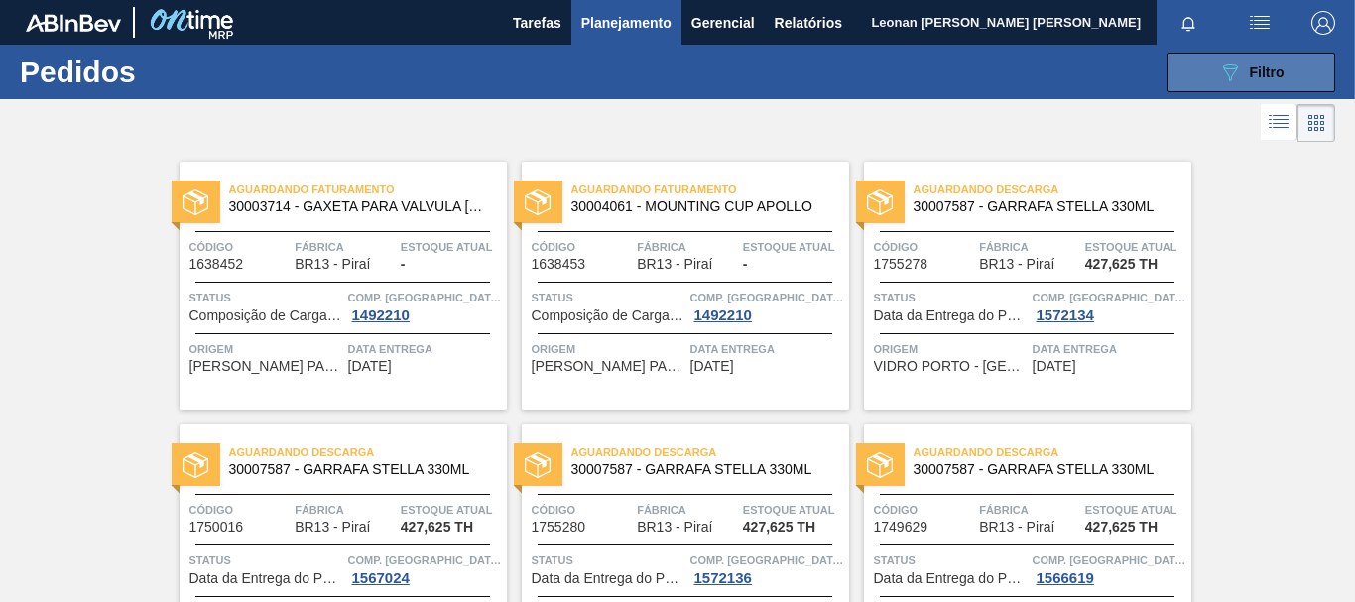
click at [1227, 67] on icon "089F7B8B-B2A5-4AFE-B5C0-19BA573D28AC" at bounding box center [1230, 73] width 24 height 24
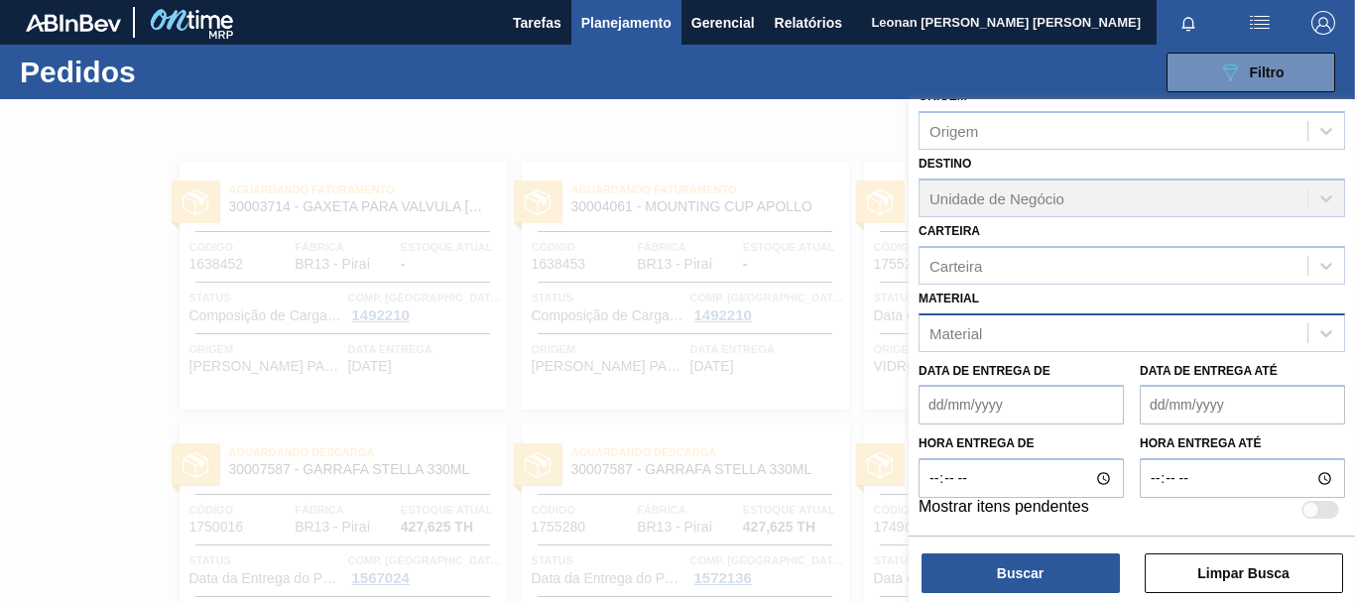
click at [1180, 335] on div "Material" at bounding box center [1114, 332] width 388 height 29
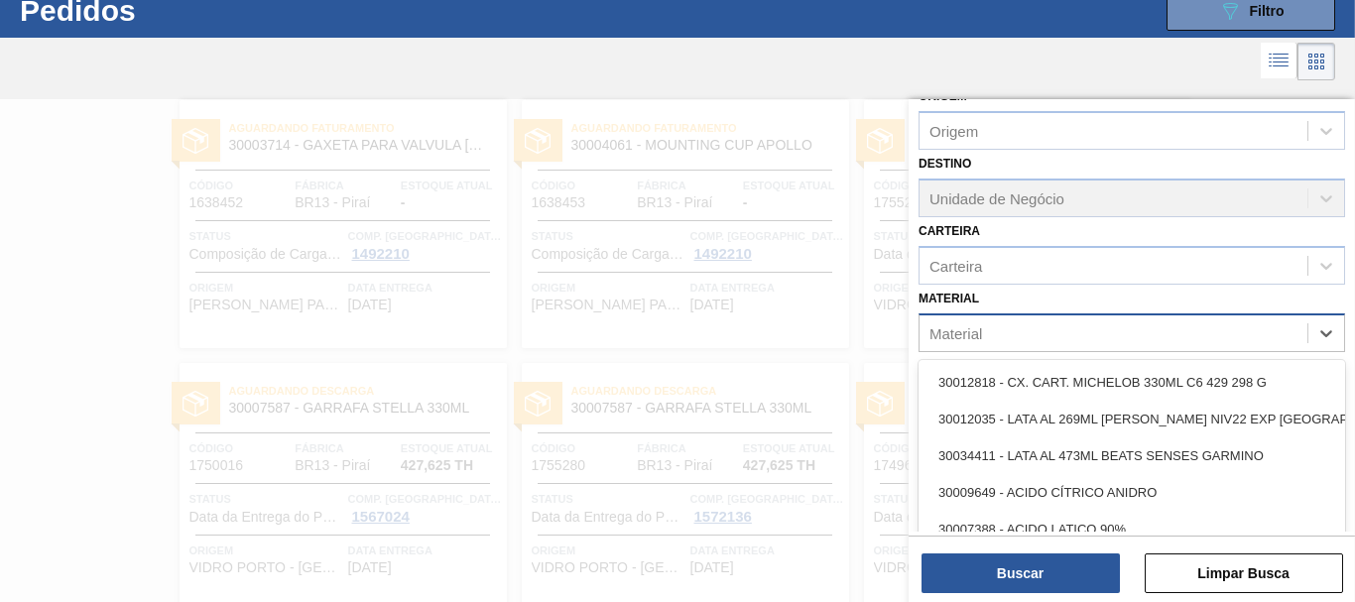
scroll to position [63, 0]
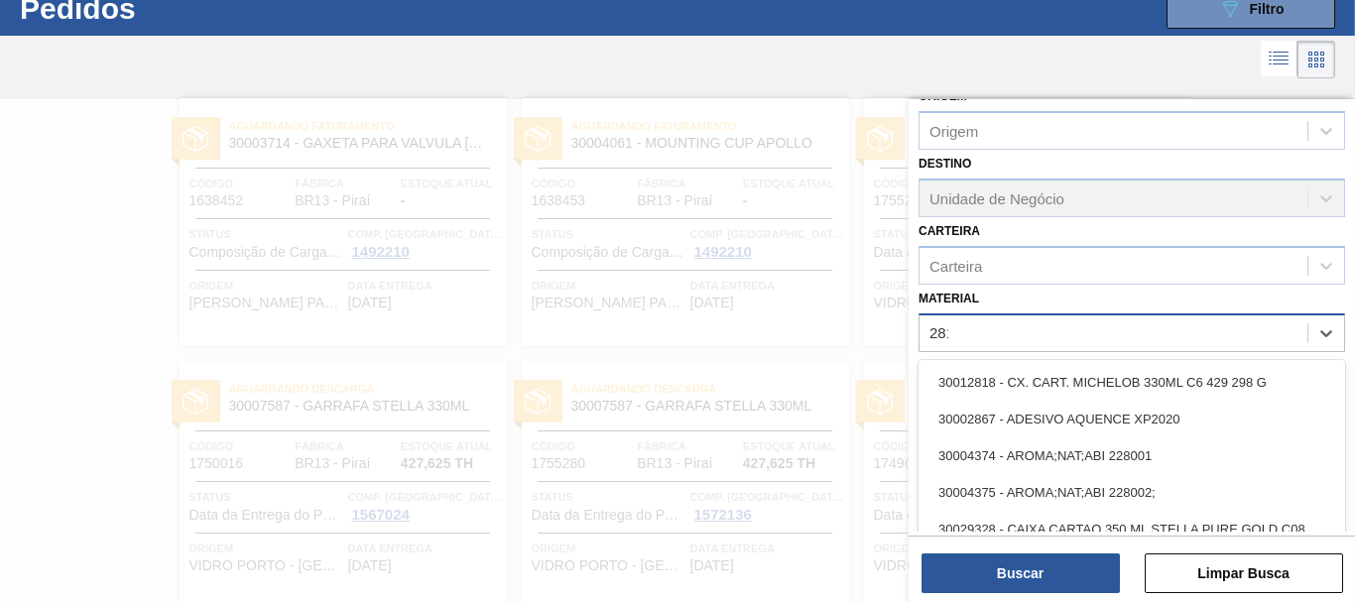
type input "2819"
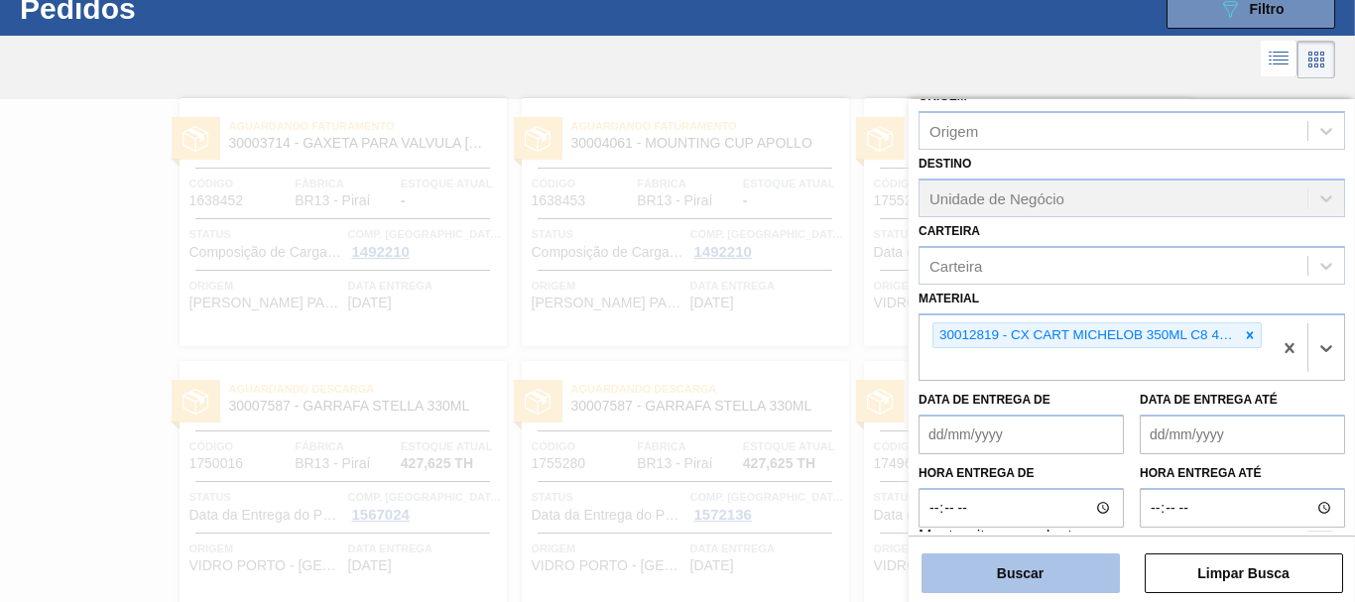
click at [1005, 572] on button "Buscar" at bounding box center [1021, 574] width 198 height 40
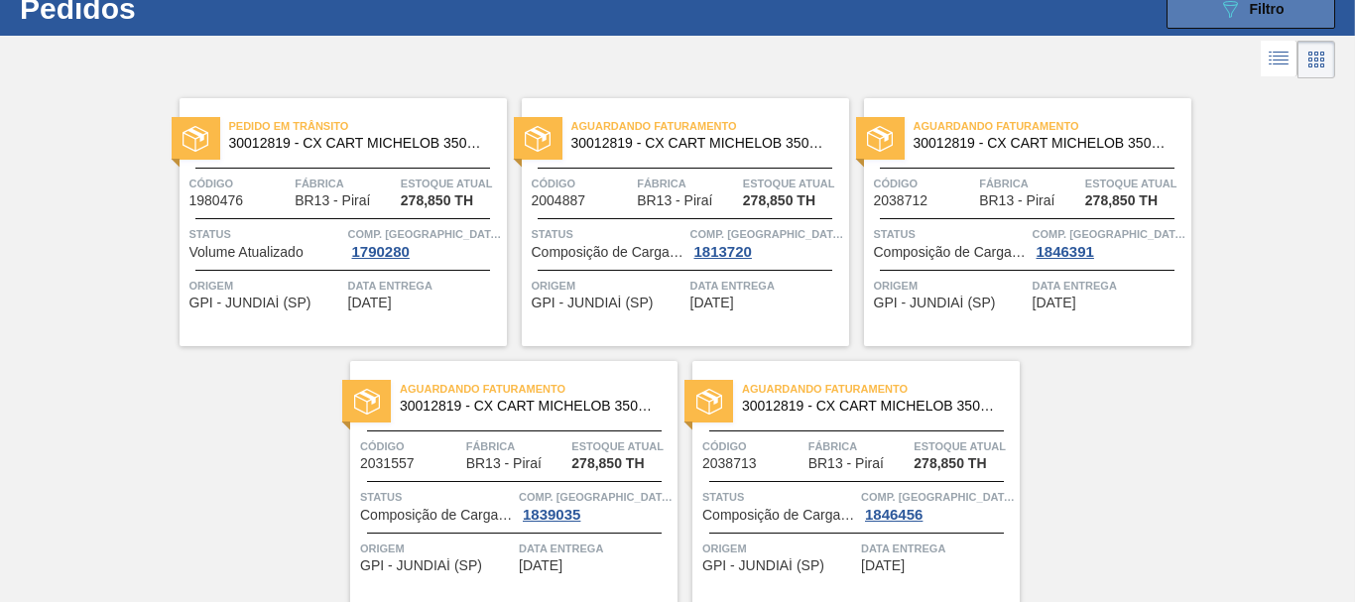
click at [1229, 12] on icon at bounding box center [1230, 9] width 15 height 17
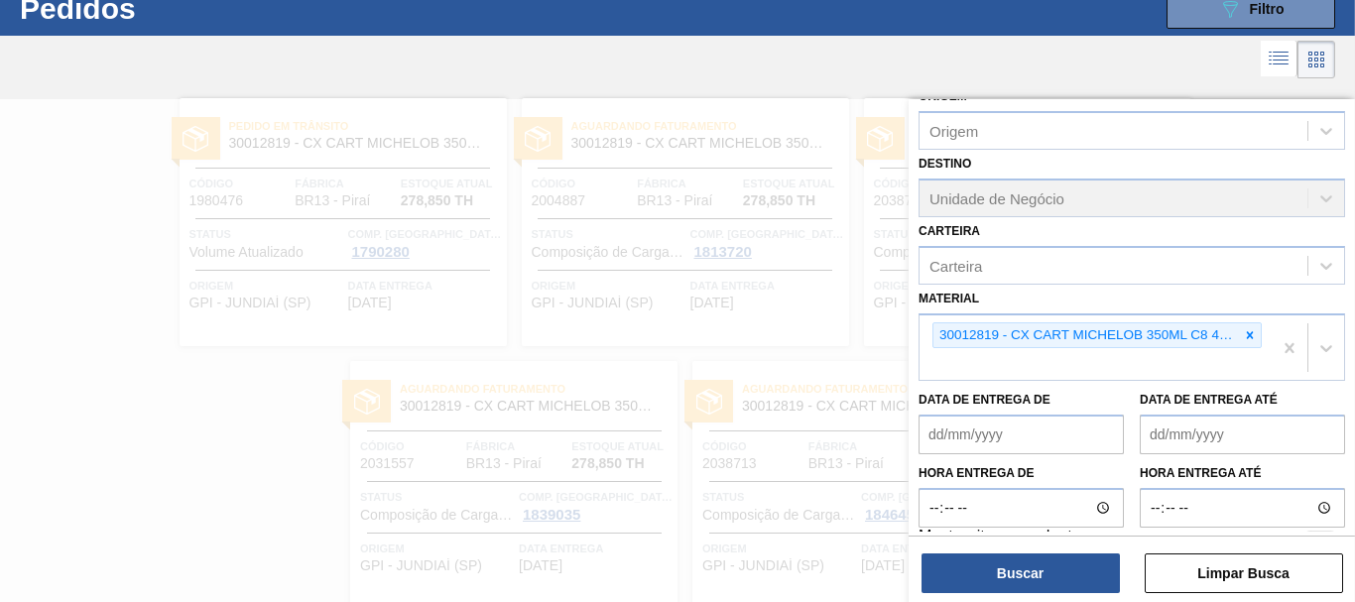
click at [184, 421] on div at bounding box center [677, 400] width 1355 height 602
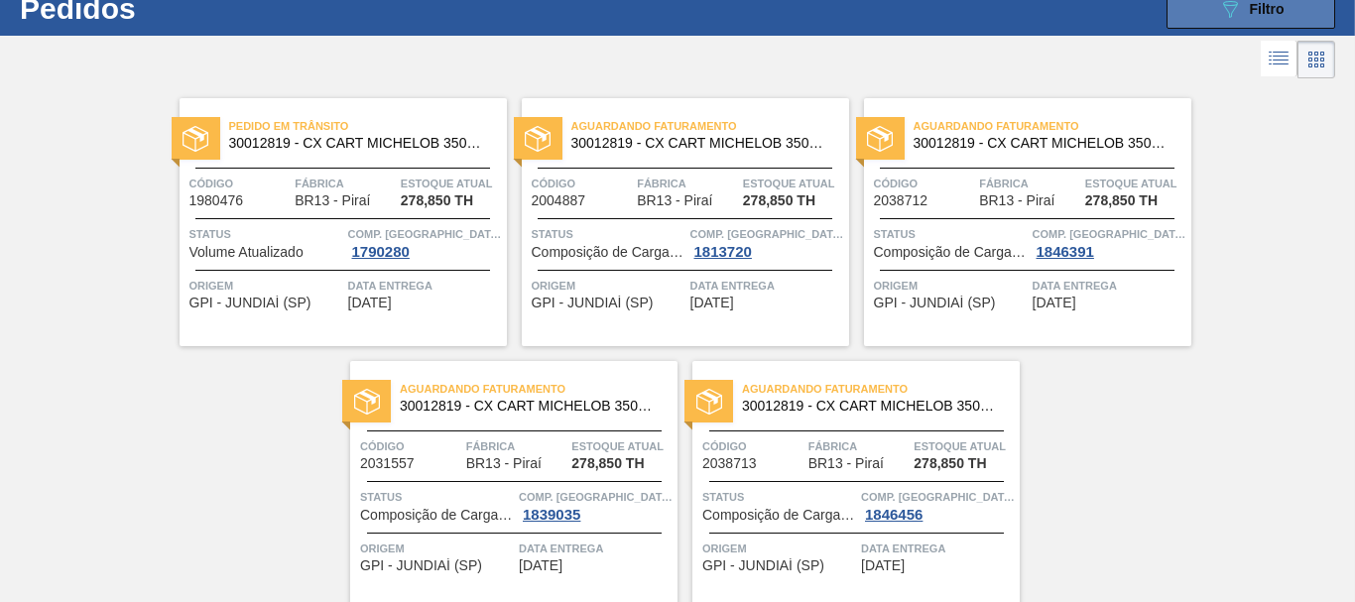
click at [1222, 22] on button "089F7B8B-B2A5-4AFE-B5C0-19BA573D28AC Filtro" at bounding box center [1251, 9] width 169 height 40
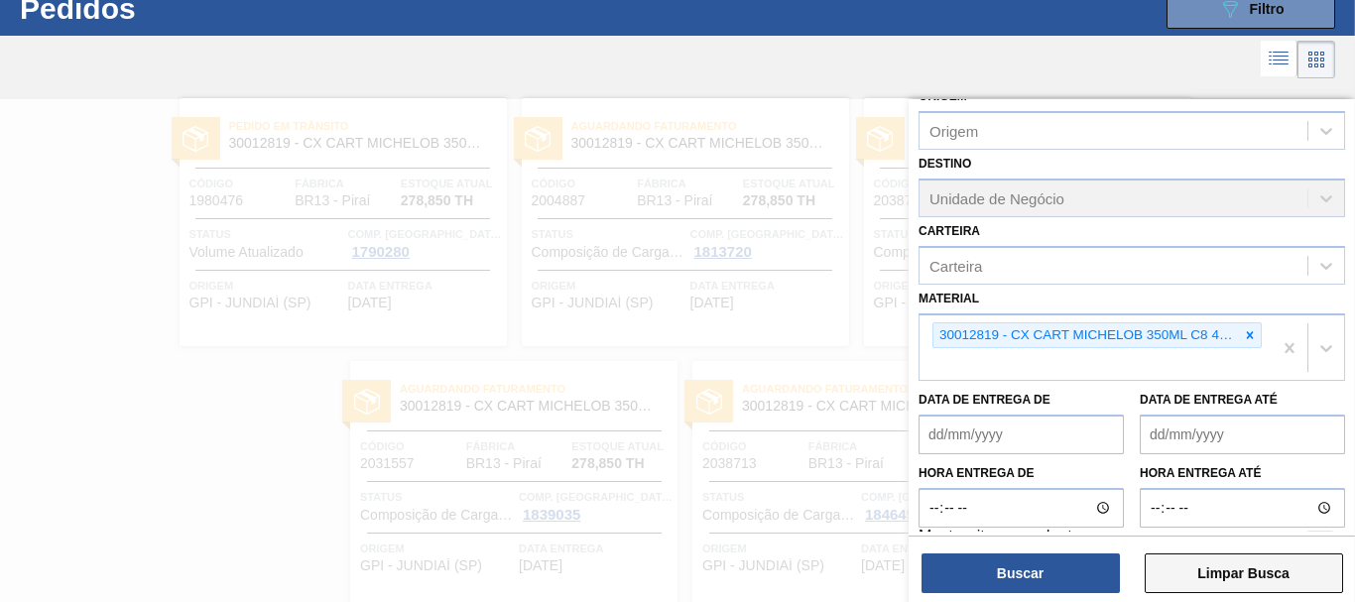
click at [1281, 577] on button "Limpar Busca" at bounding box center [1244, 574] width 198 height 40
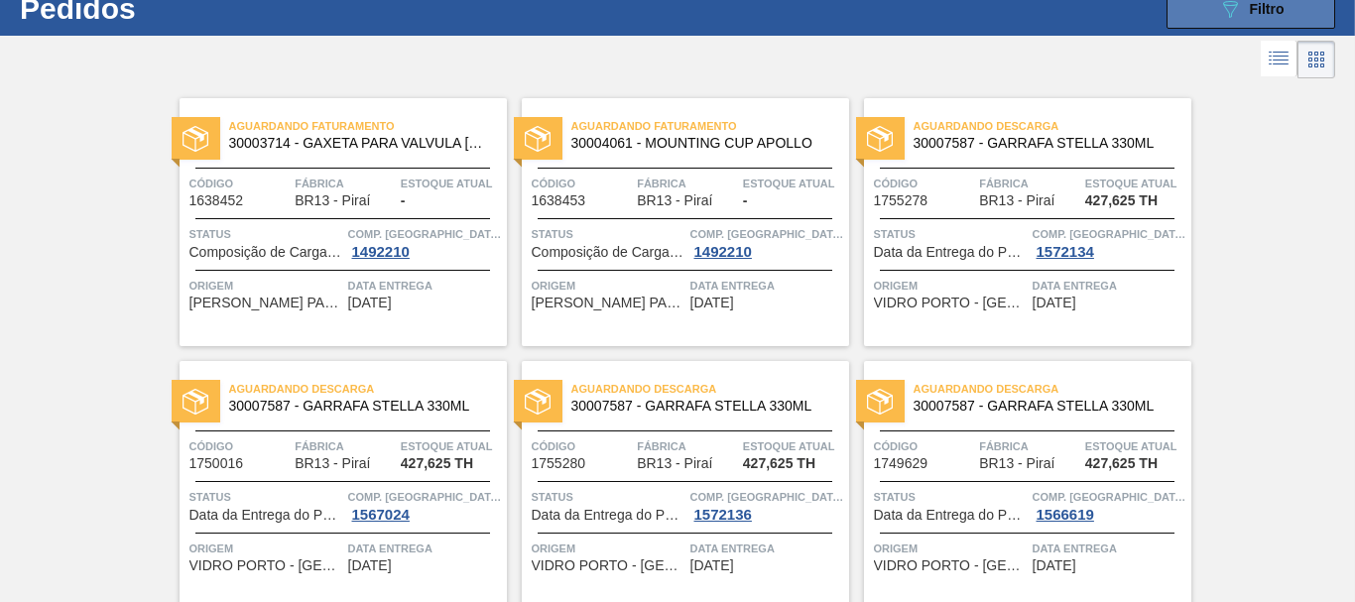
click at [1264, 17] on div "089F7B8B-B2A5-4AFE-B5C0-19BA573D28AC Filtro" at bounding box center [1251, 9] width 66 height 24
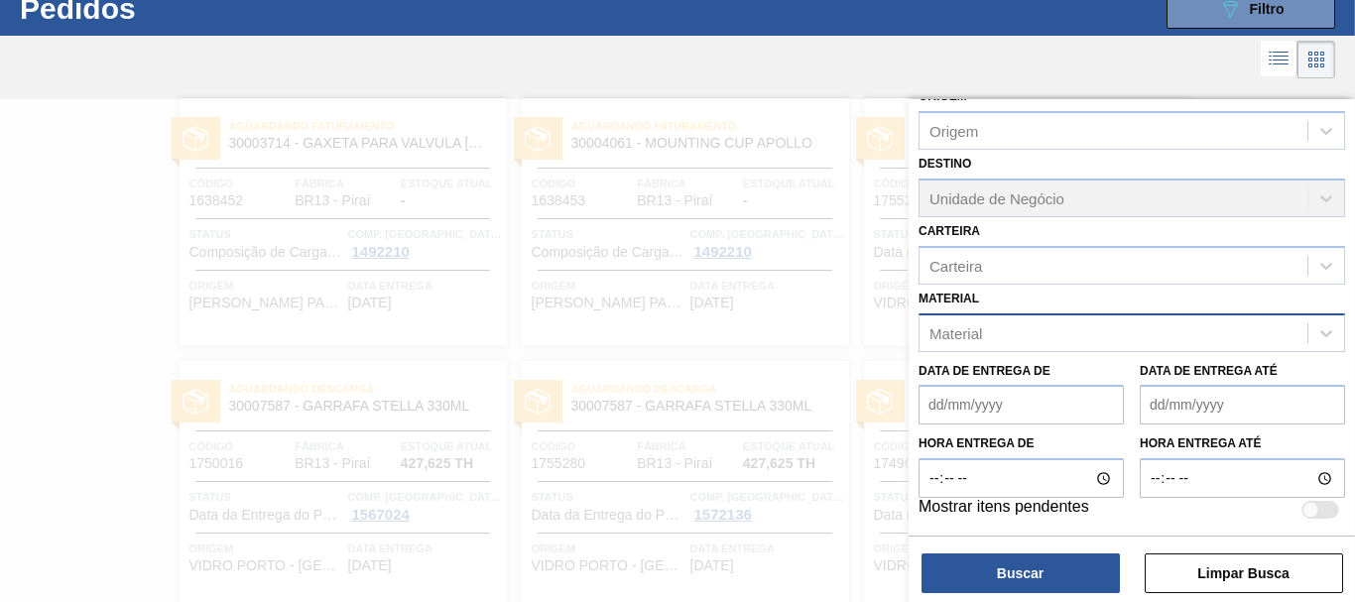
click at [1106, 336] on div "Material" at bounding box center [1114, 332] width 388 height 29
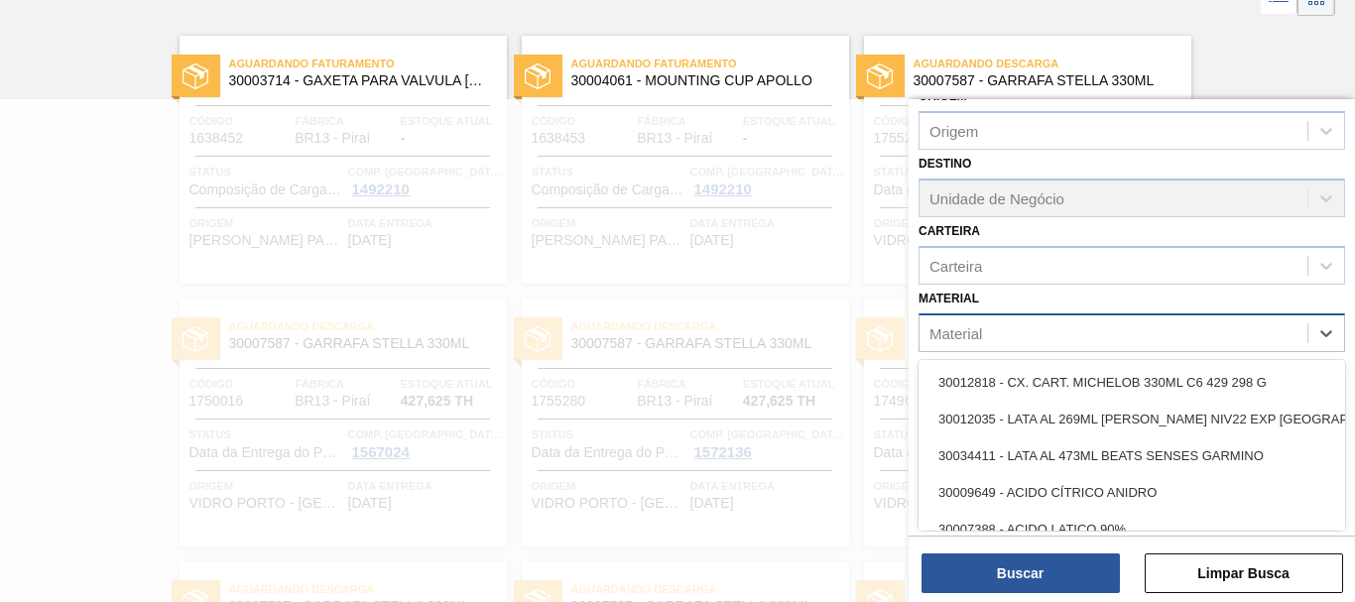
scroll to position [127, 0]
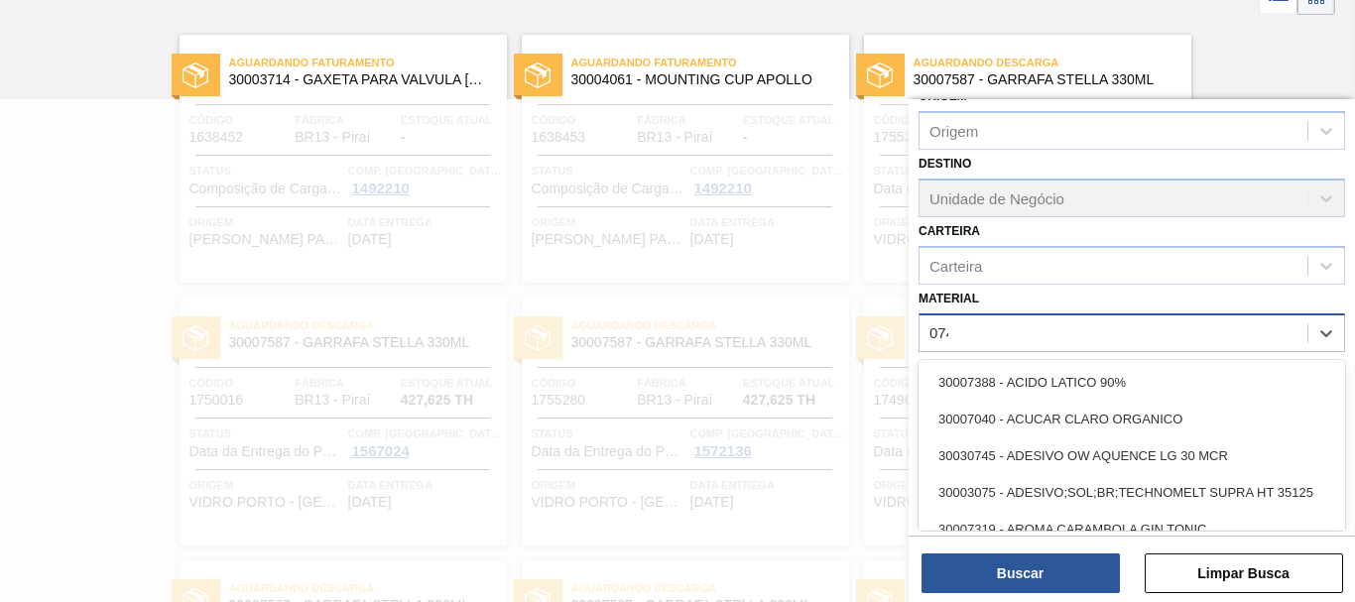
type input "0745"
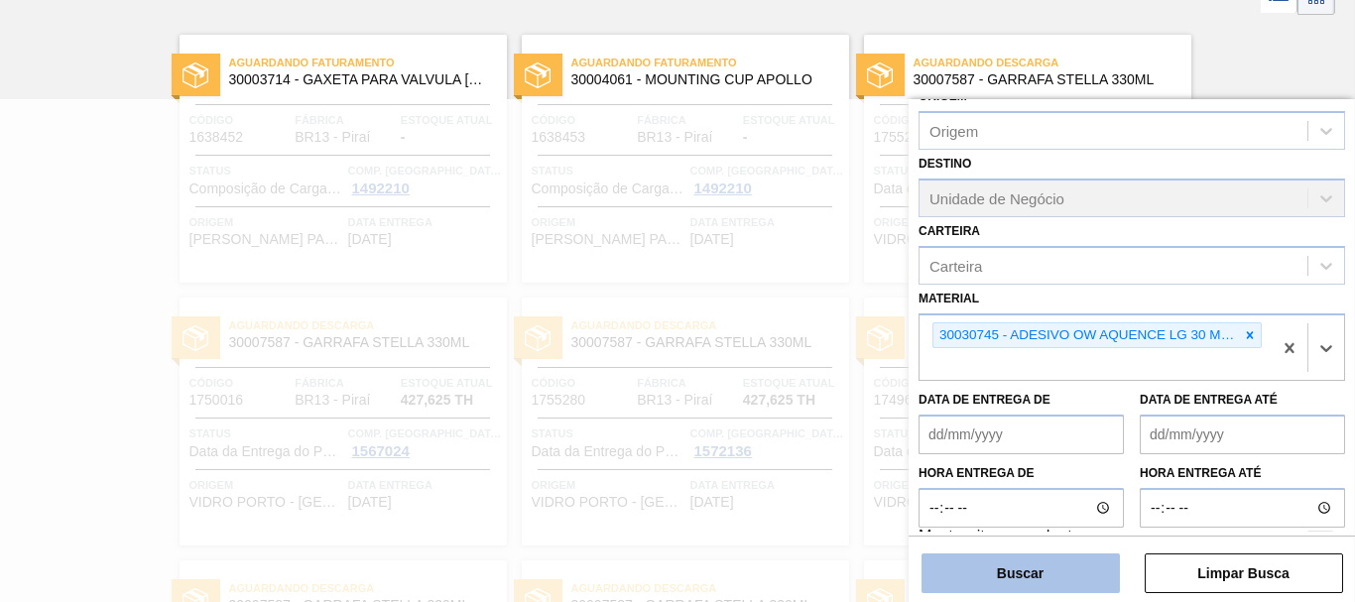
click at [1049, 572] on button "Buscar" at bounding box center [1021, 574] width 198 height 40
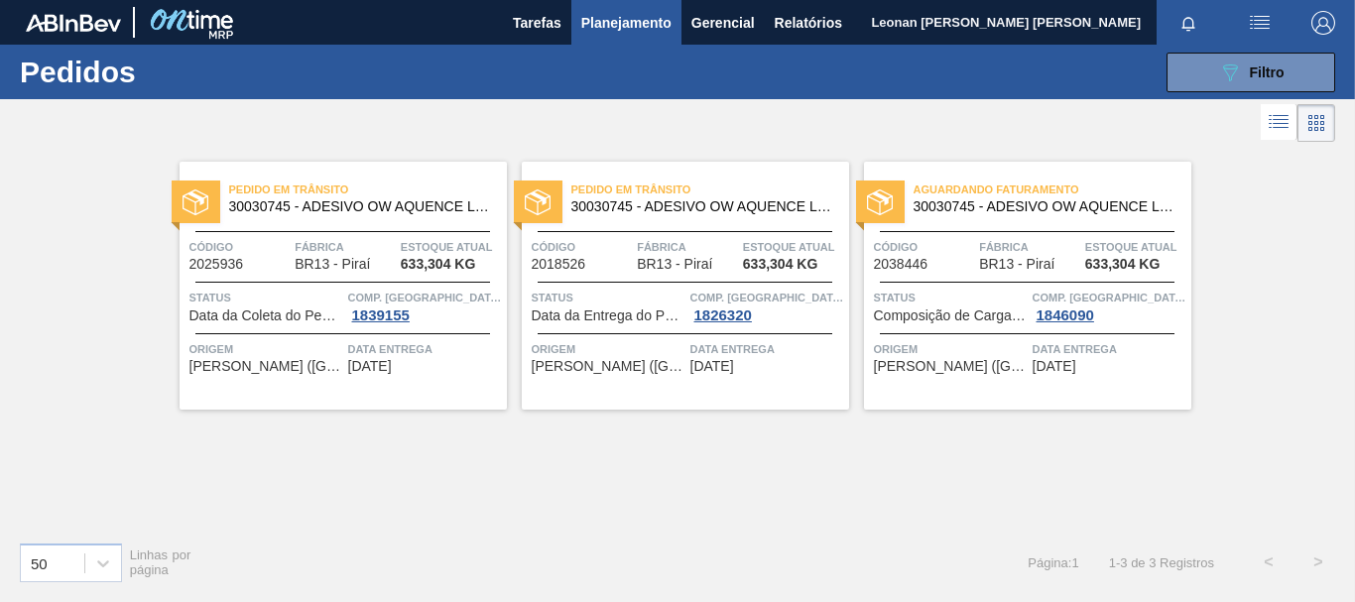
scroll to position [0, 0]
click at [1279, 73] on span "Filtro" at bounding box center [1267, 72] width 35 height 16
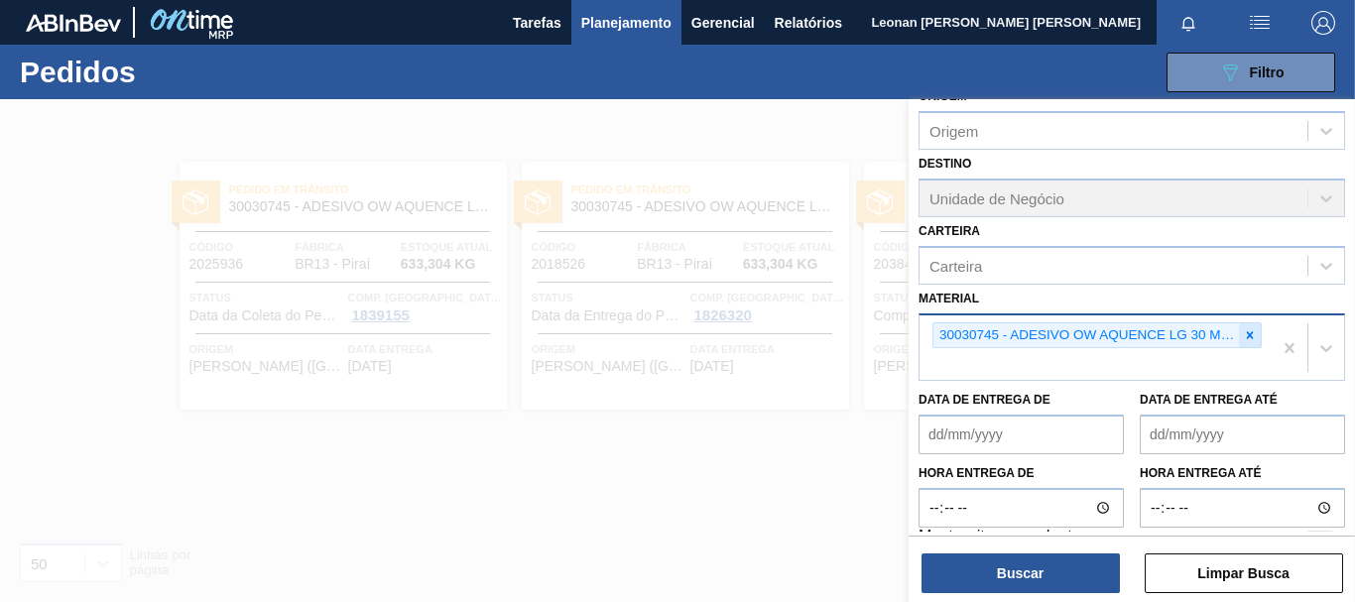
click at [1248, 329] on icon at bounding box center [1250, 335] width 14 height 14
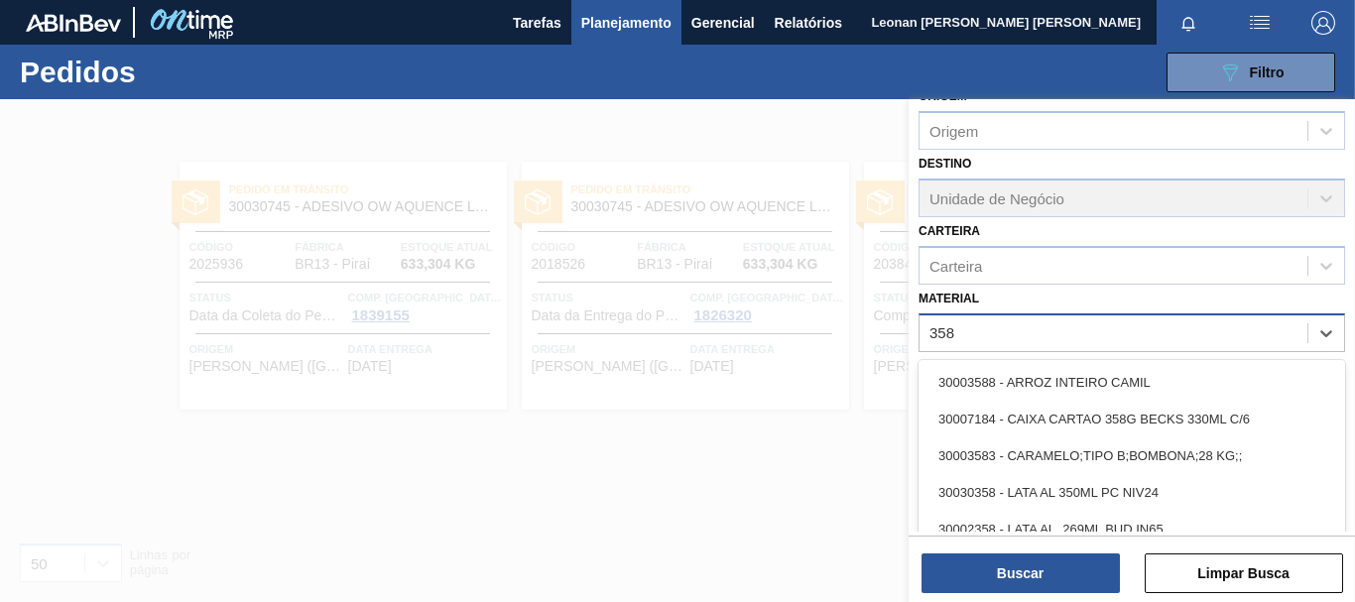
type input "3581"
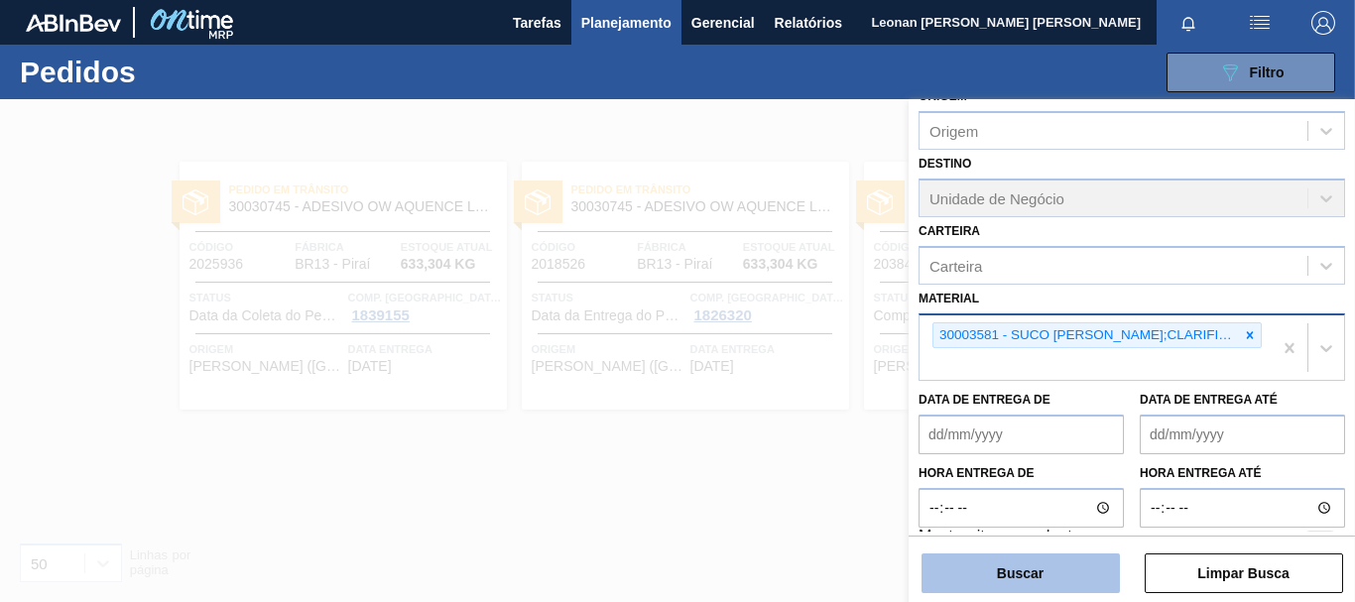
click at [989, 571] on button "Buscar" at bounding box center [1021, 574] width 198 height 40
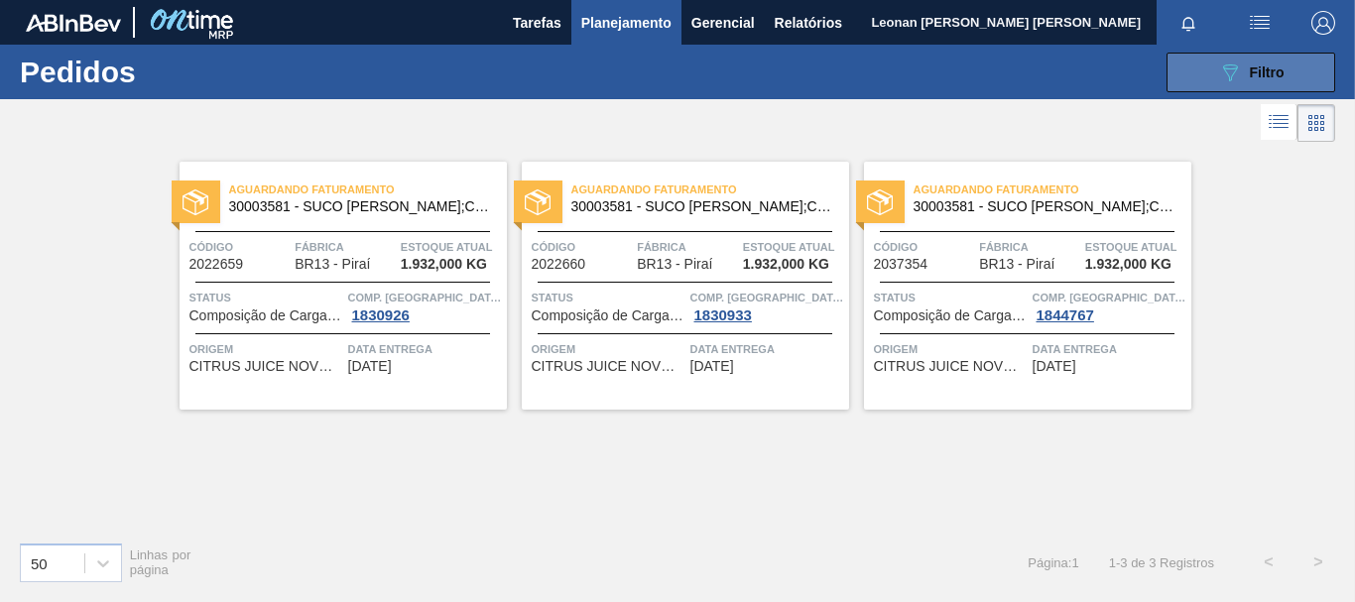
click at [1218, 70] on icon "089F7B8B-B2A5-4AFE-B5C0-19BA573D28AC" at bounding box center [1230, 73] width 24 height 24
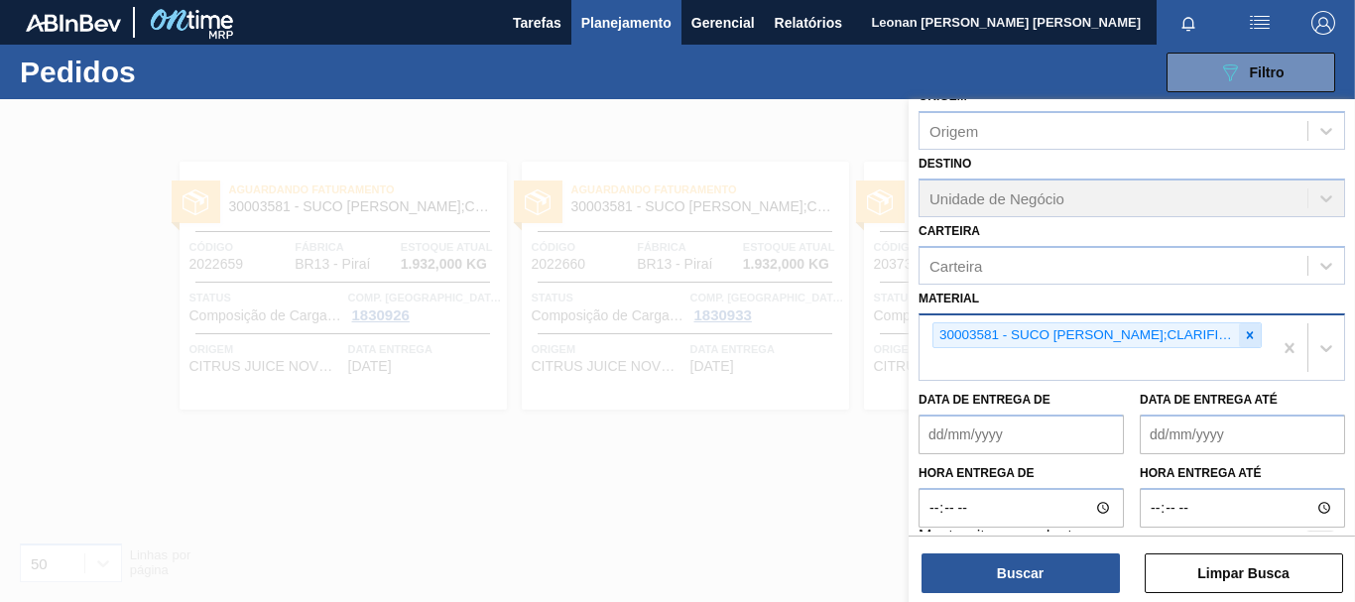
click at [1249, 334] on icon at bounding box center [1250, 334] width 7 height 7
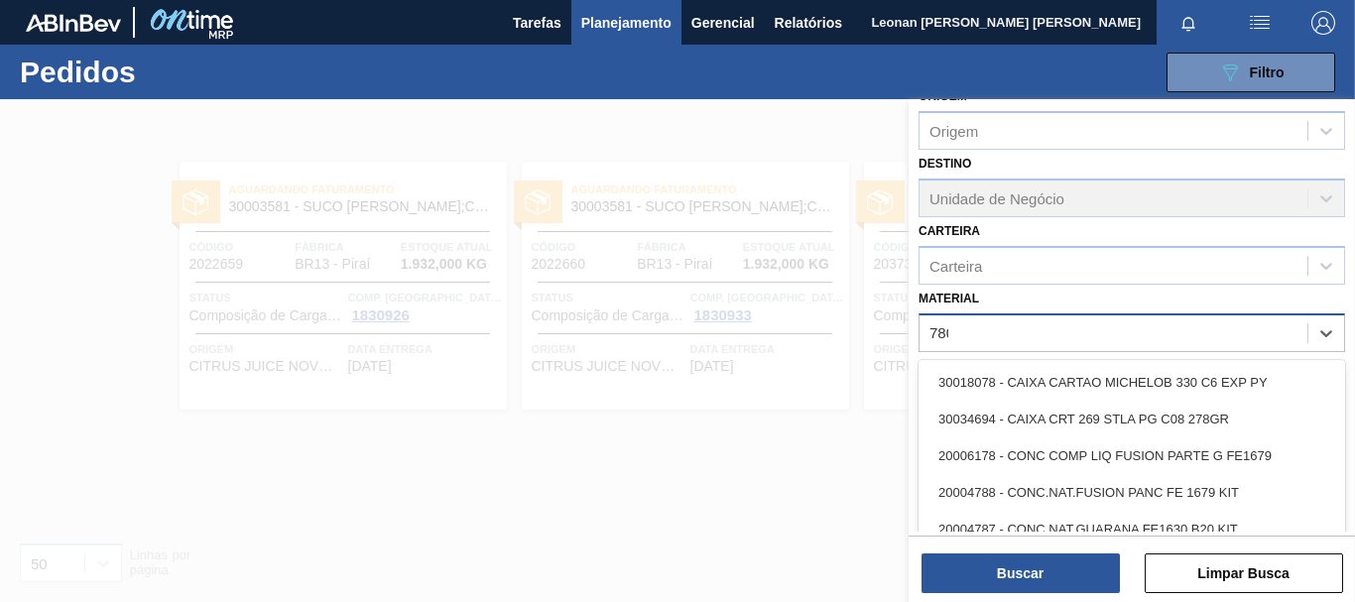
type input "7803"
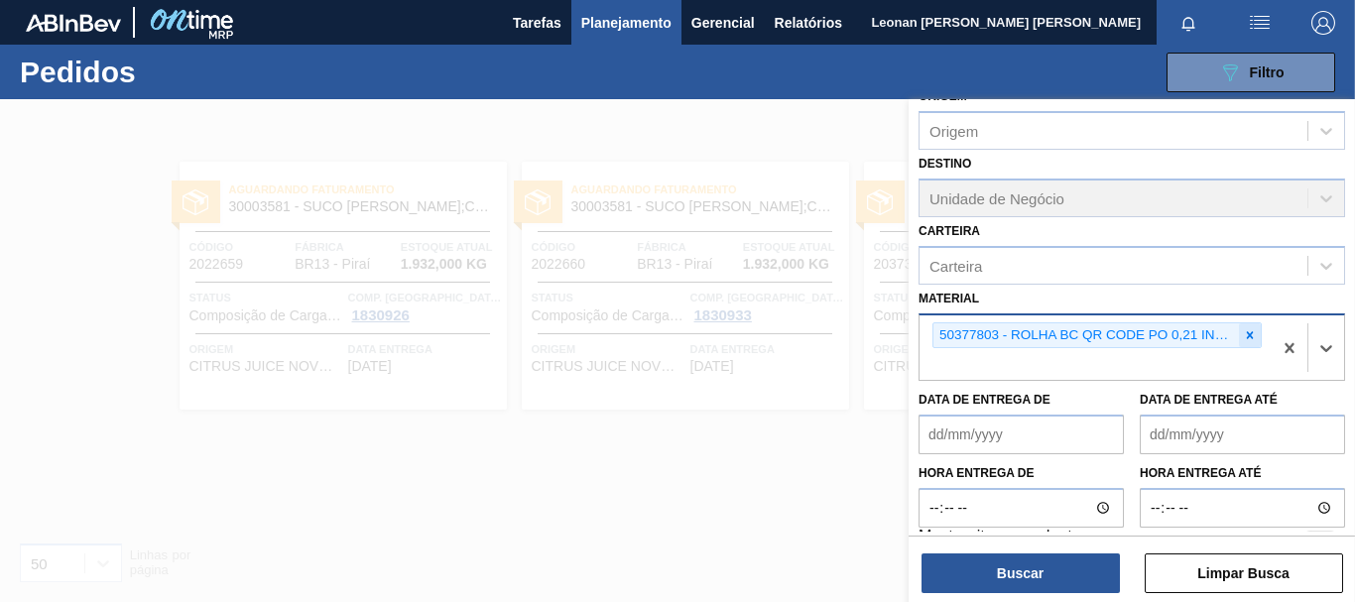
click at [1247, 337] on icon at bounding box center [1250, 334] width 7 height 7
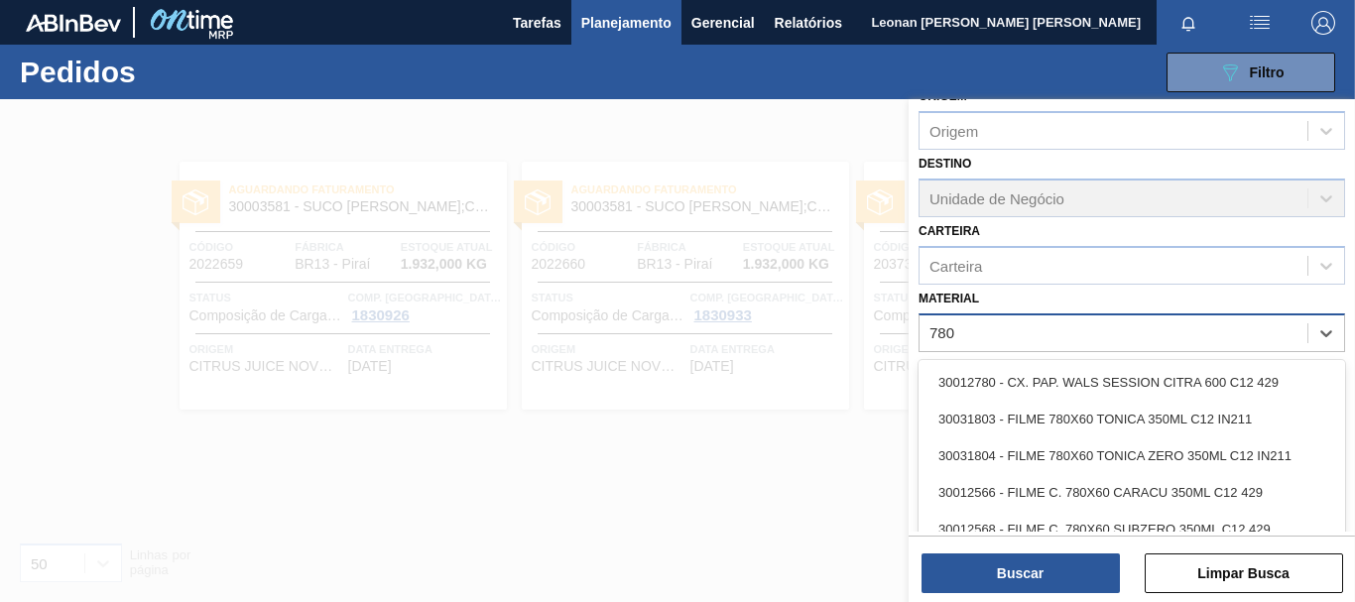
type input "7803"
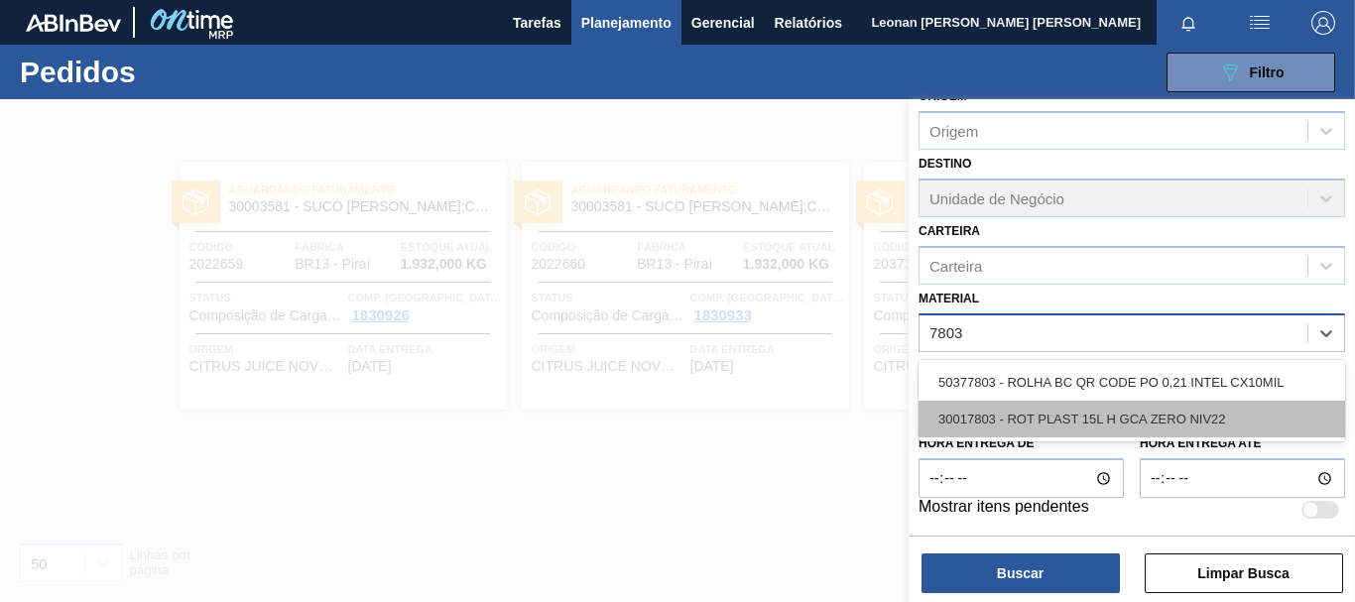
click at [1190, 407] on div "30017803 - ROT PLAST 15L H GCA ZERO NIV22" at bounding box center [1132, 419] width 427 height 37
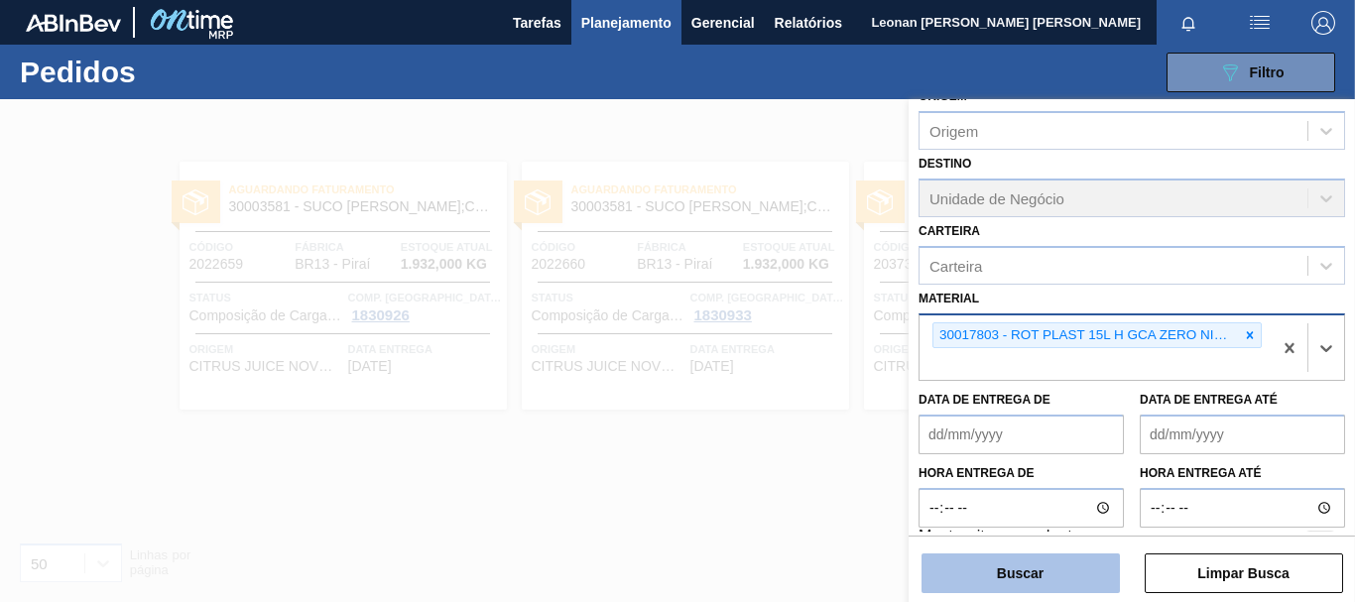
click at [1066, 585] on button "Buscar" at bounding box center [1021, 574] width 198 height 40
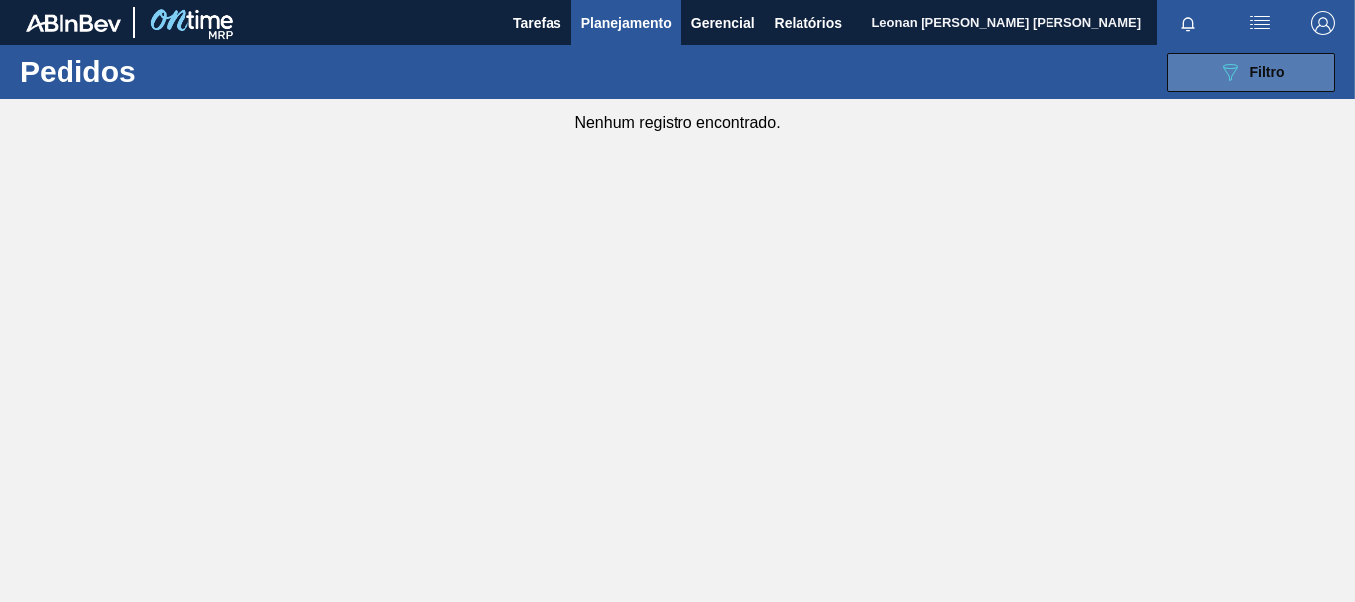
click at [1229, 63] on icon "089F7B8B-B2A5-4AFE-B5C0-19BA573D28AC" at bounding box center [1230, 73] width 24 height 24
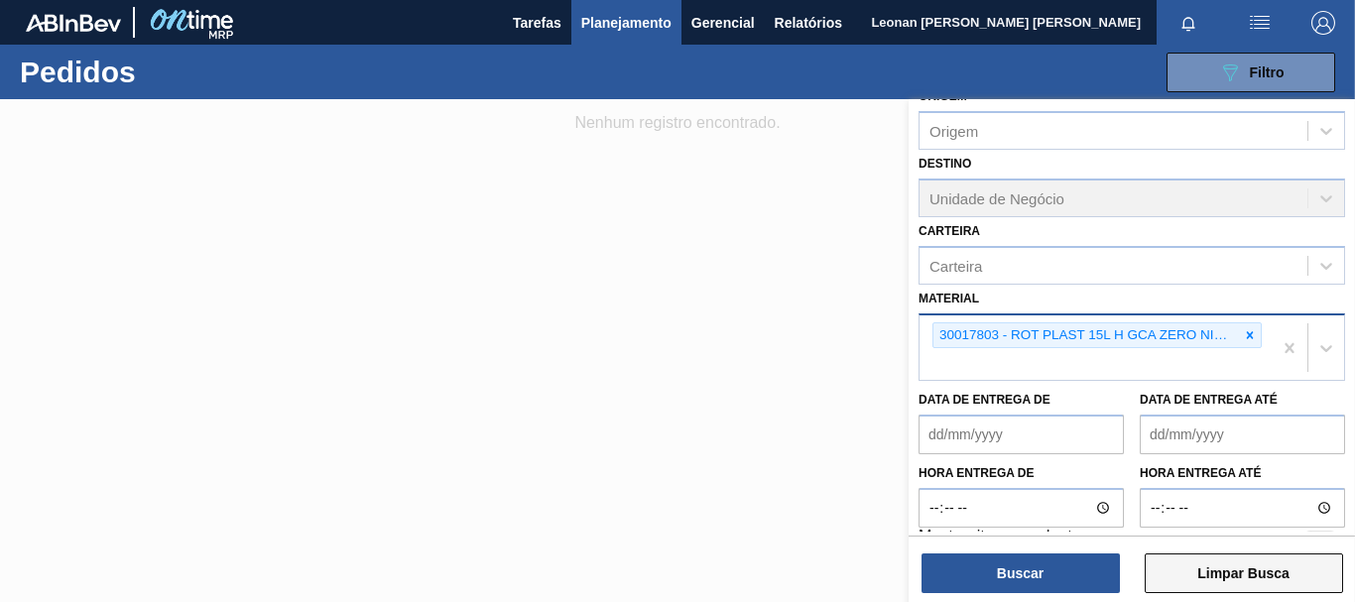
click at [1291, 572] on button "Limpar Busca" at bounding box center [1244, 574] width 198 height 40
